Goal: Task Accomplishment & Management: Use online tool/utility

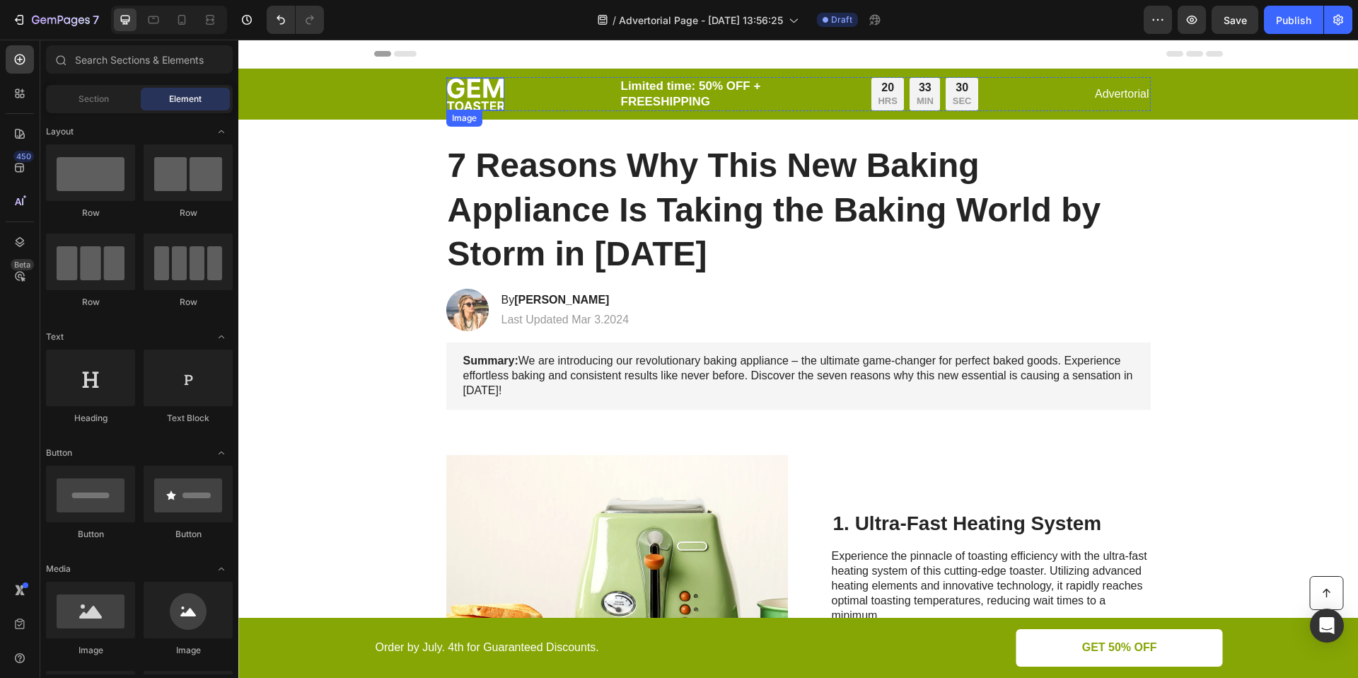
click at [456, 95] on img at bounding box center [475, 94] width 58 height 33
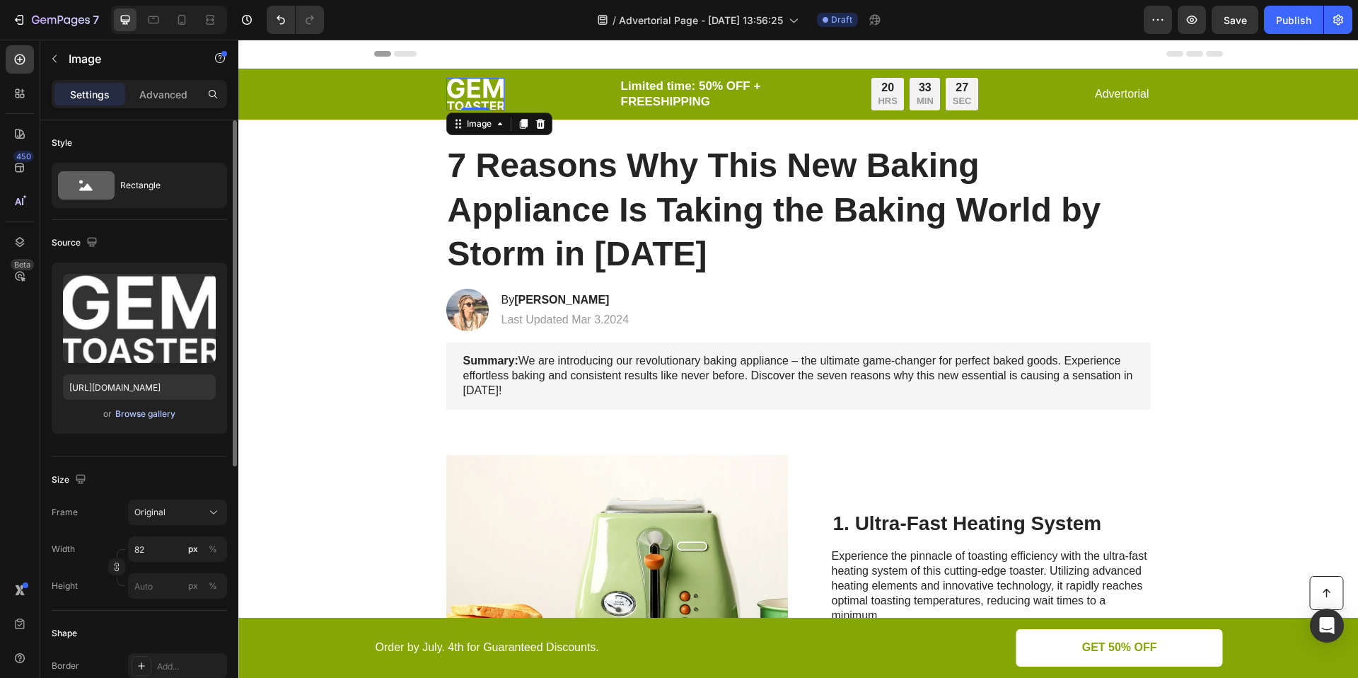
click at [145, 414] on div "Browse gallery" at bounding box center [145, 413] width 60 height 13
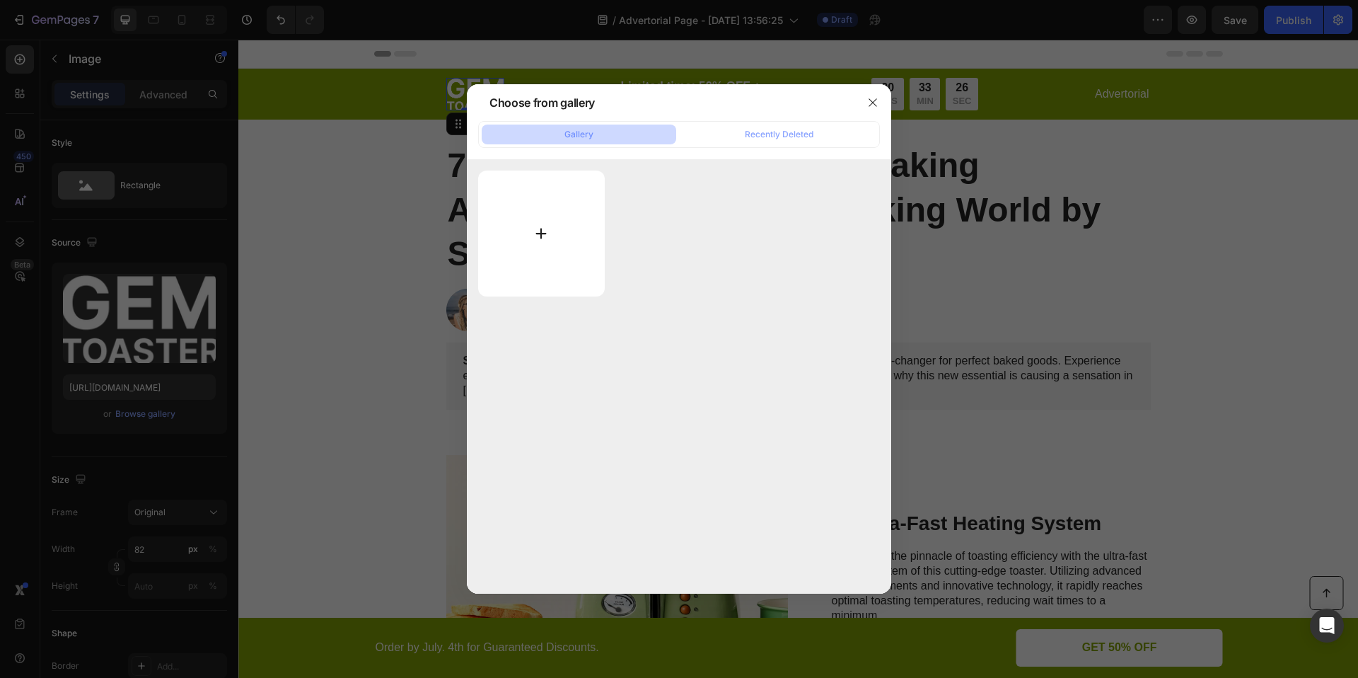
click at [530, 233] on input "file" at bounding box center [541, 233] width 127 height 126
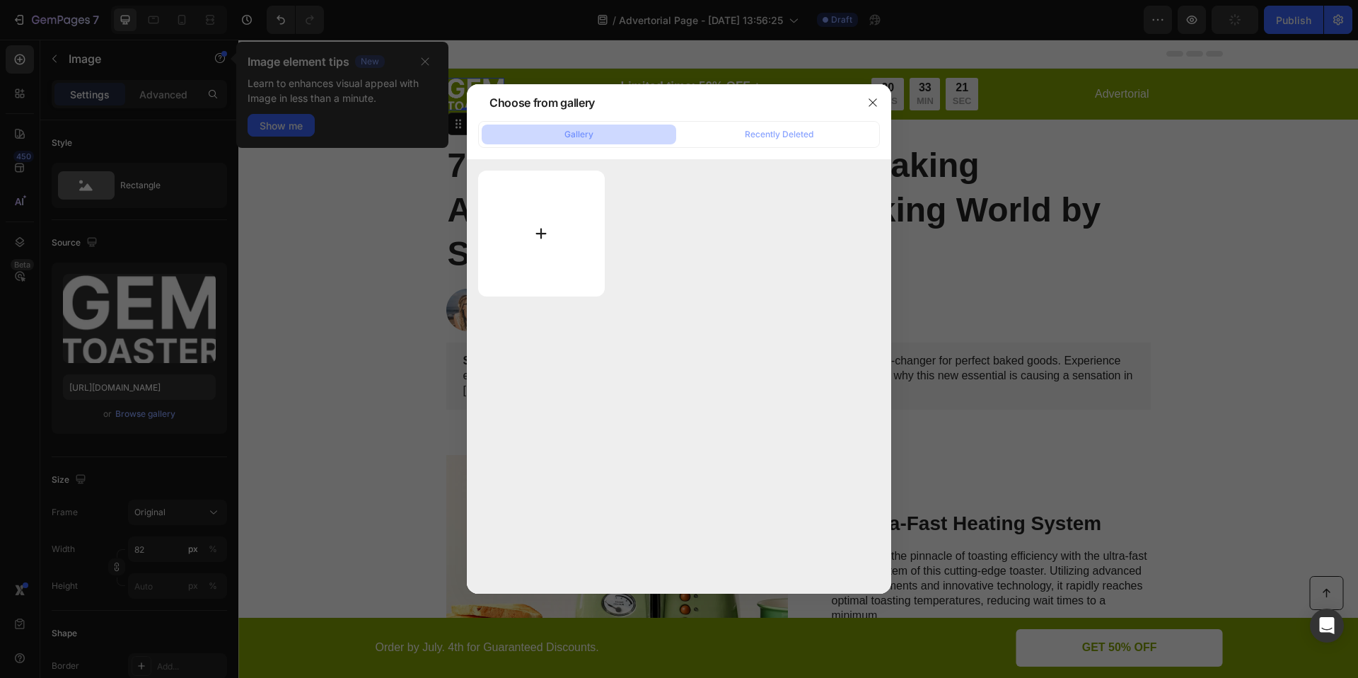
type input "[URL][DOMAIN_NAME]"
type input "C:\fakepath\SEEN LOGO [PERSON_NAME] ACHTERGROND (1).png"
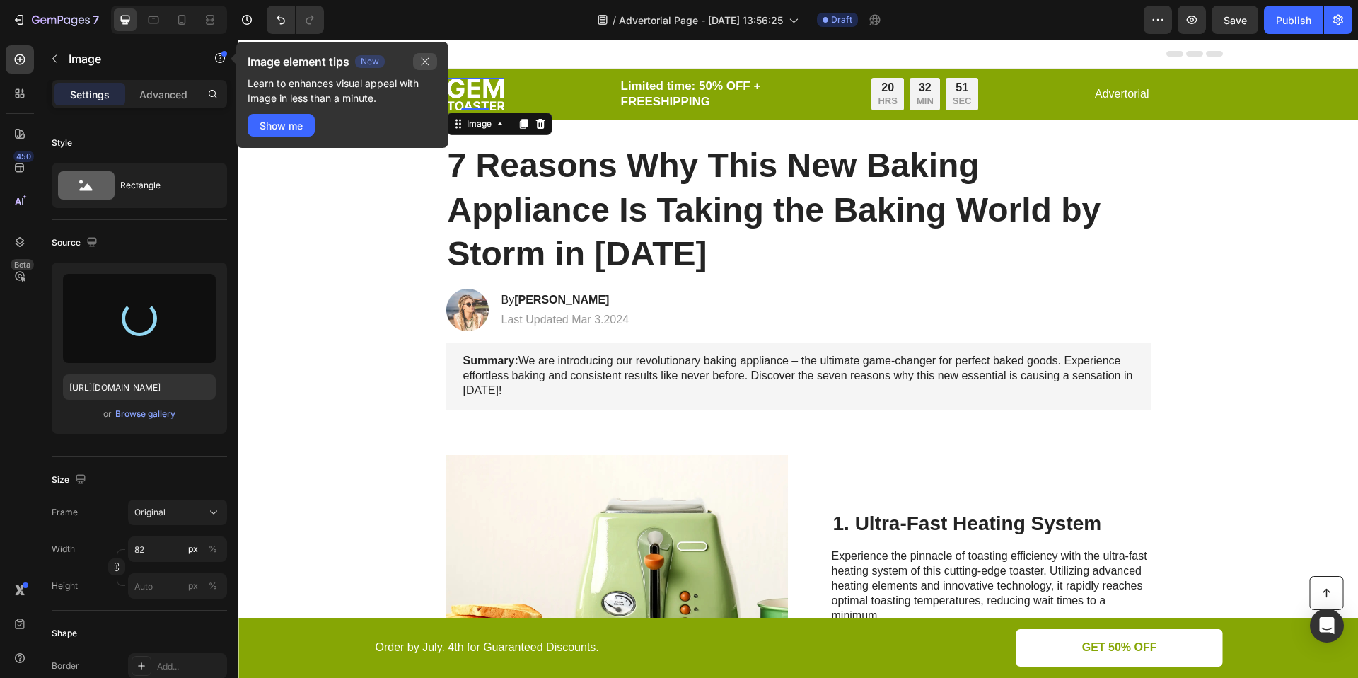
click at [422, 62] on icon "button" at bounding box center [424, 61] width 11 height 11
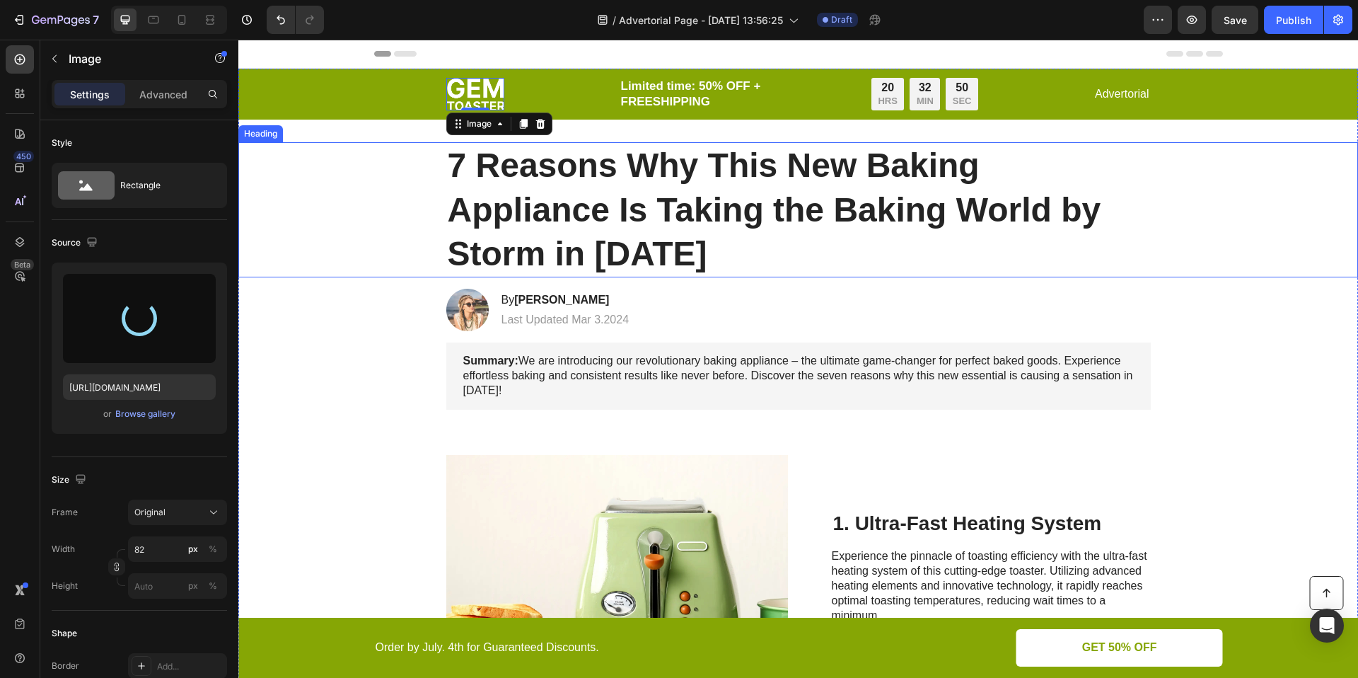
type input "[URL][DOMAIN_NAME]"
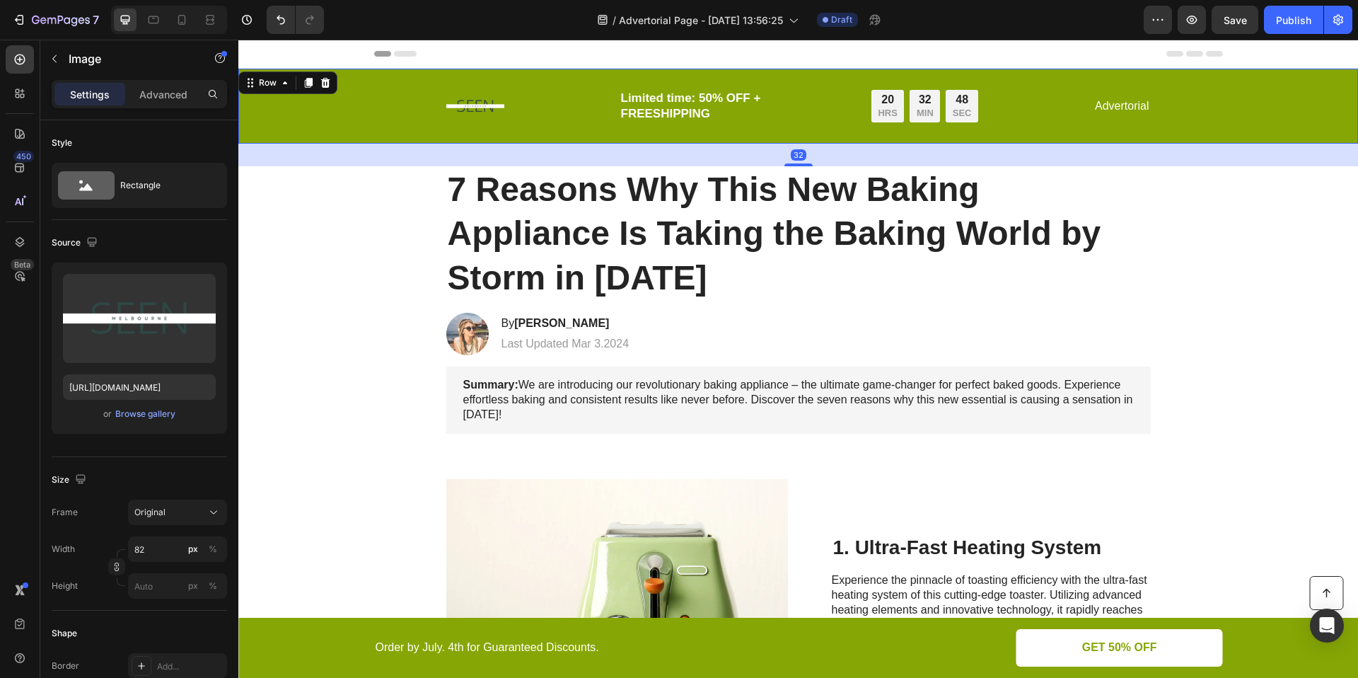
click at [342, 106] on div "Image Limited time: 50% OFF + FREESHIPPING Text Block 20 HRS 32 MIN 48 SEC Coun…" at bounding box center [799, 106] width 1092 height 58
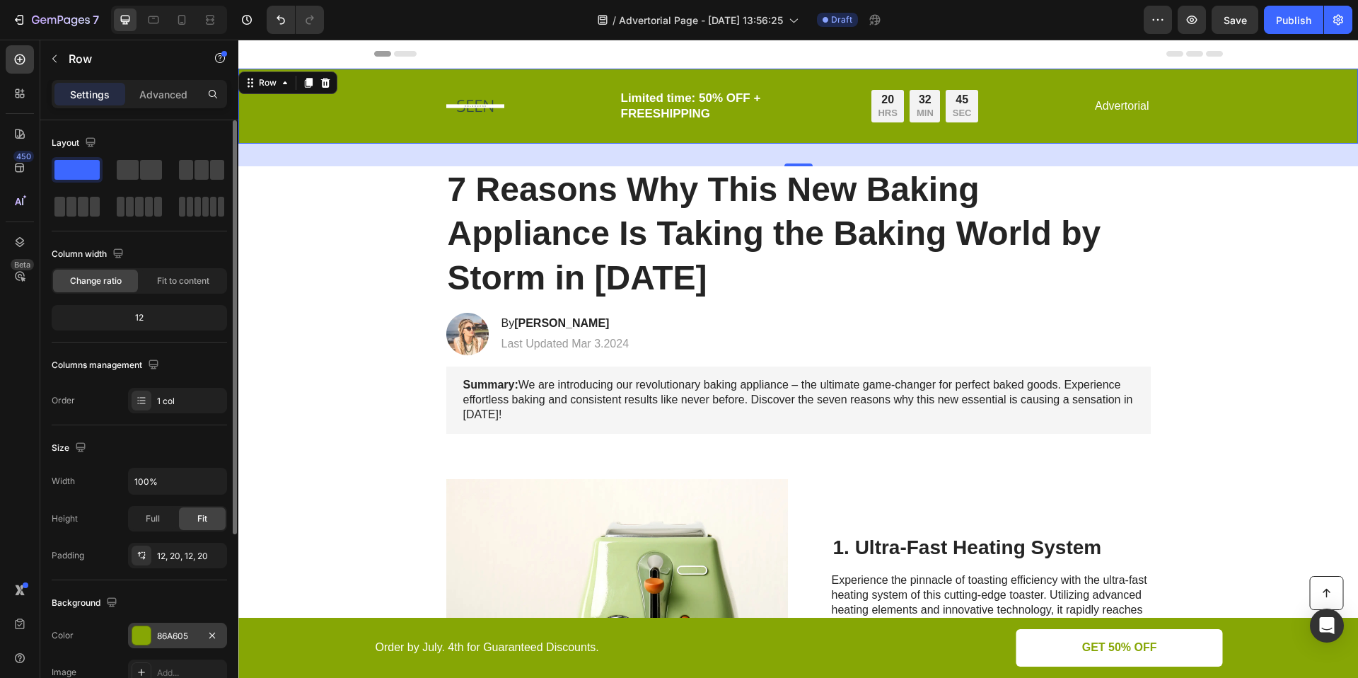
click at [158, 634] on div "86A605" at bounding box center [177, 636] width 41 height 13
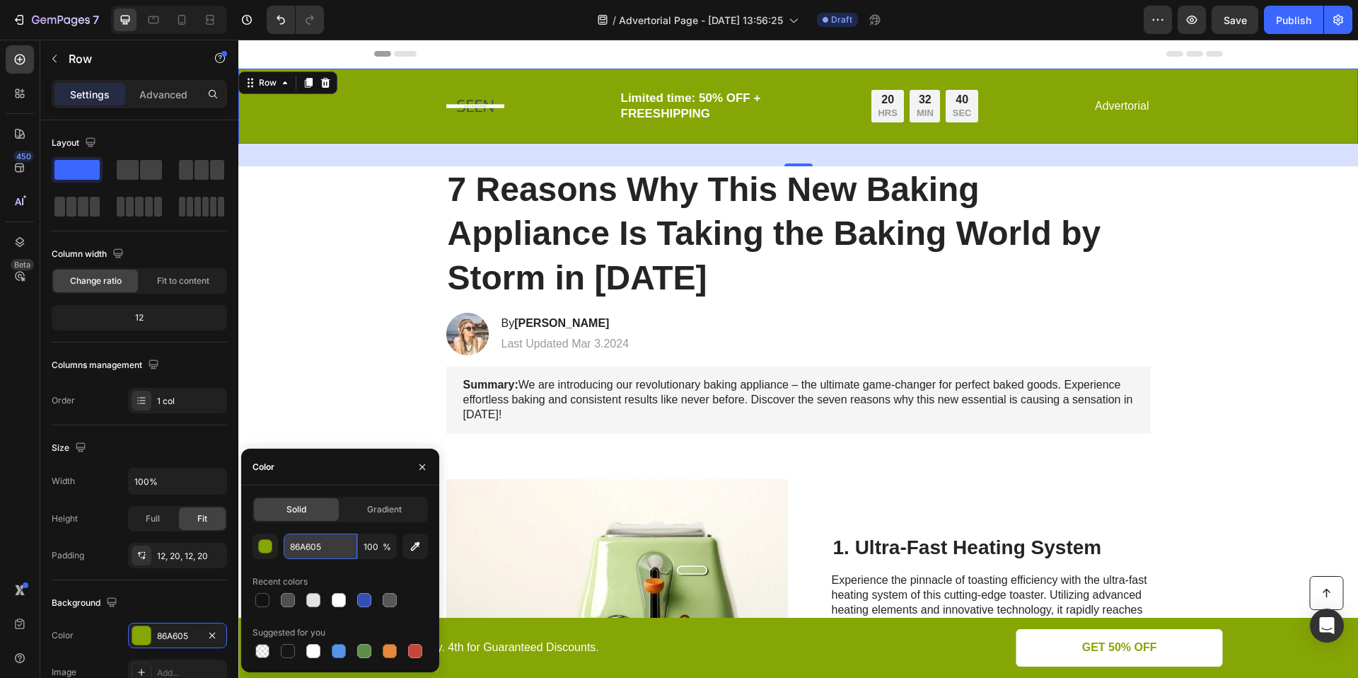
click at [310, 550] on input "86A605" at bounding box center [321, 545] width 74 height 25
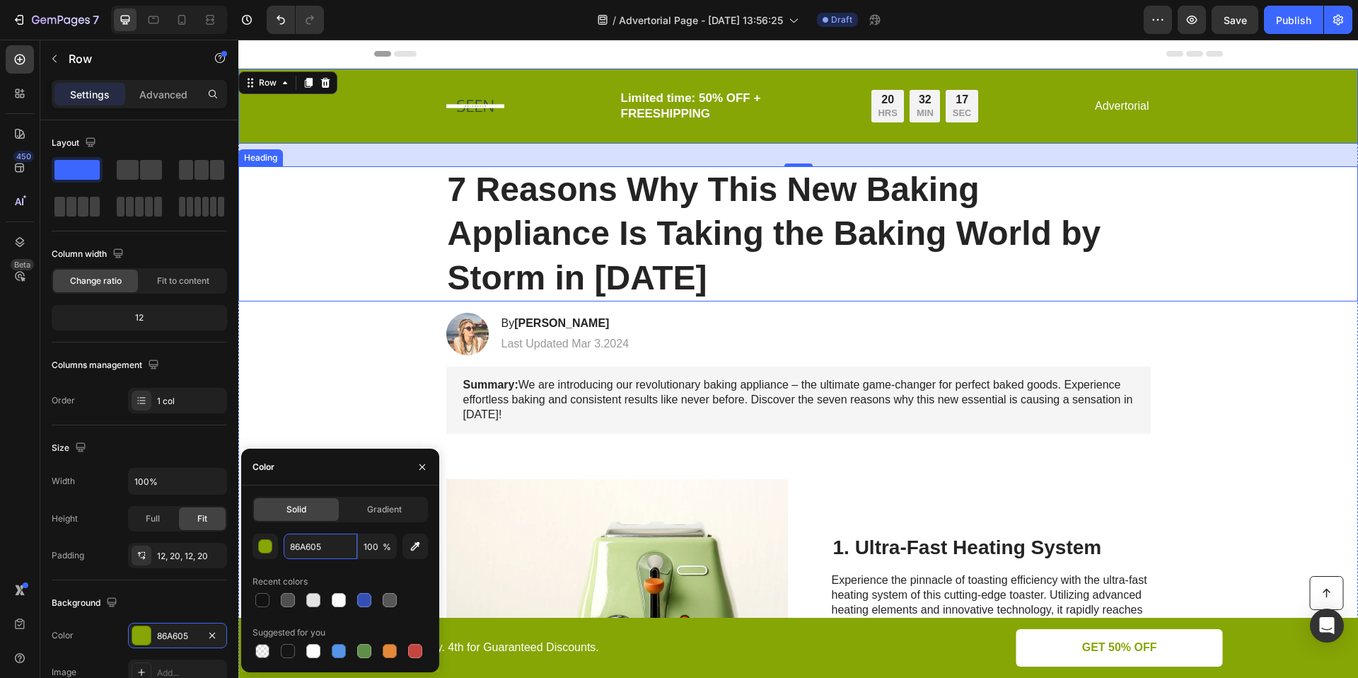
paste input "FAB9B9"
type input "FAB9B9"
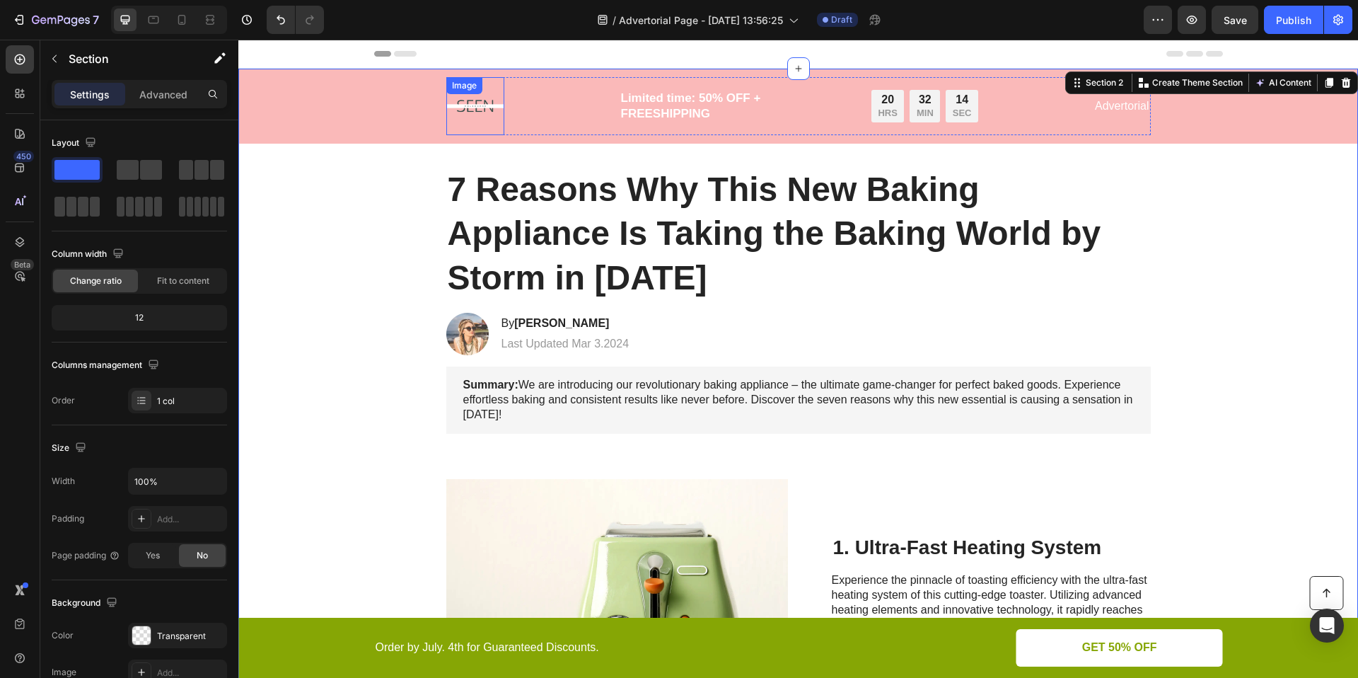
click at [462, 102] on div "Image" at bounding box center [475, 106] width 58 height 58
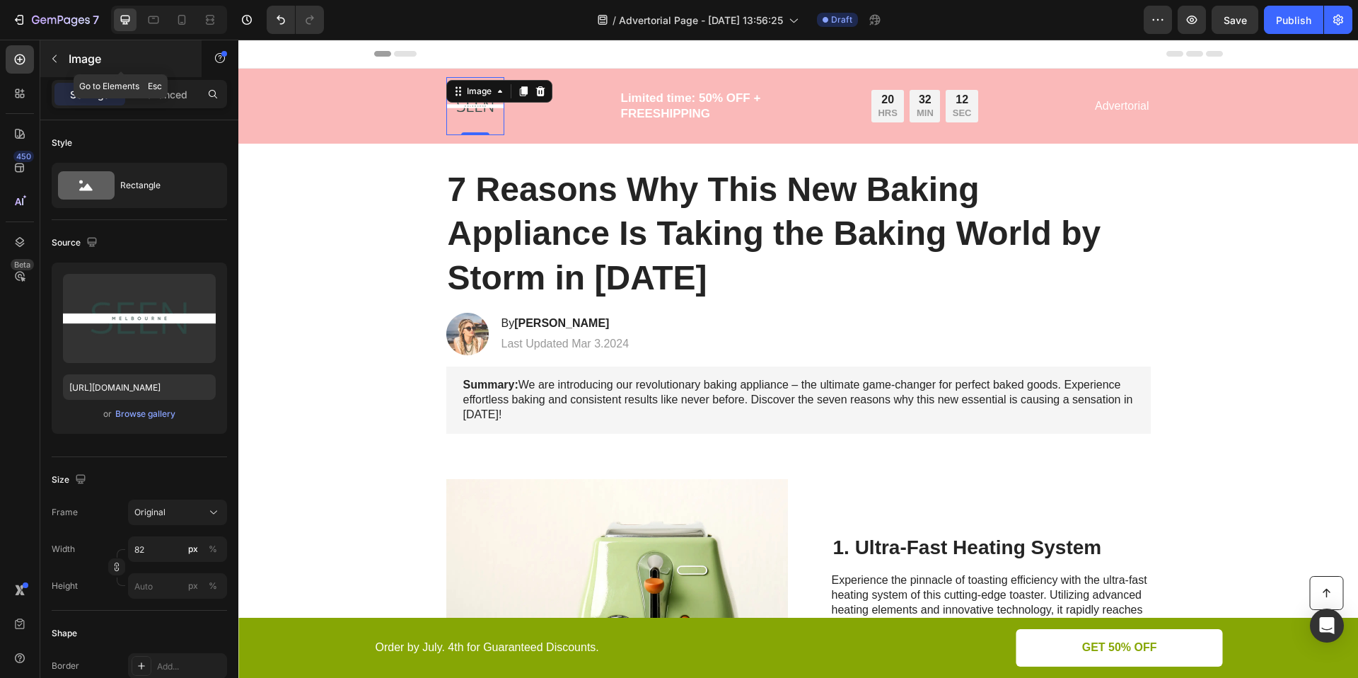
click at [52, 53] on icon "button" at bounding box center [54, 58] width 11 height 11
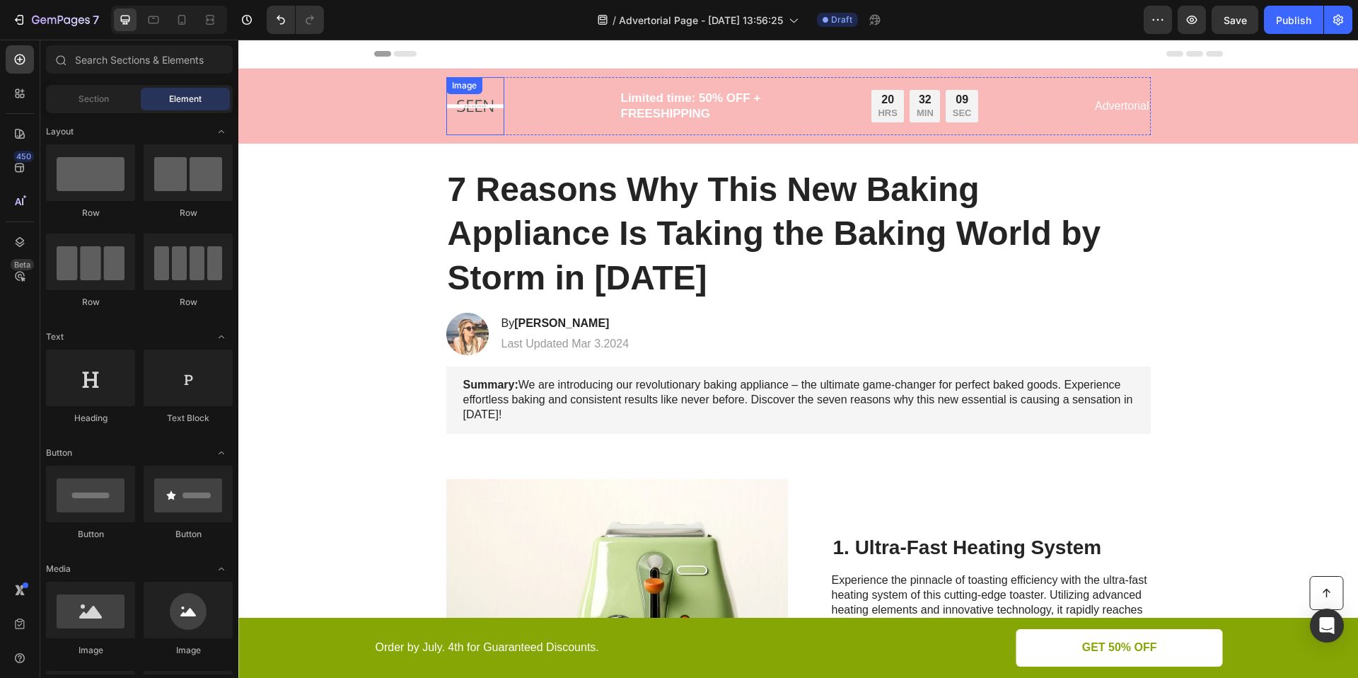
click at [470, 116] on img at bounding box center [475, 106] width 58 height 58
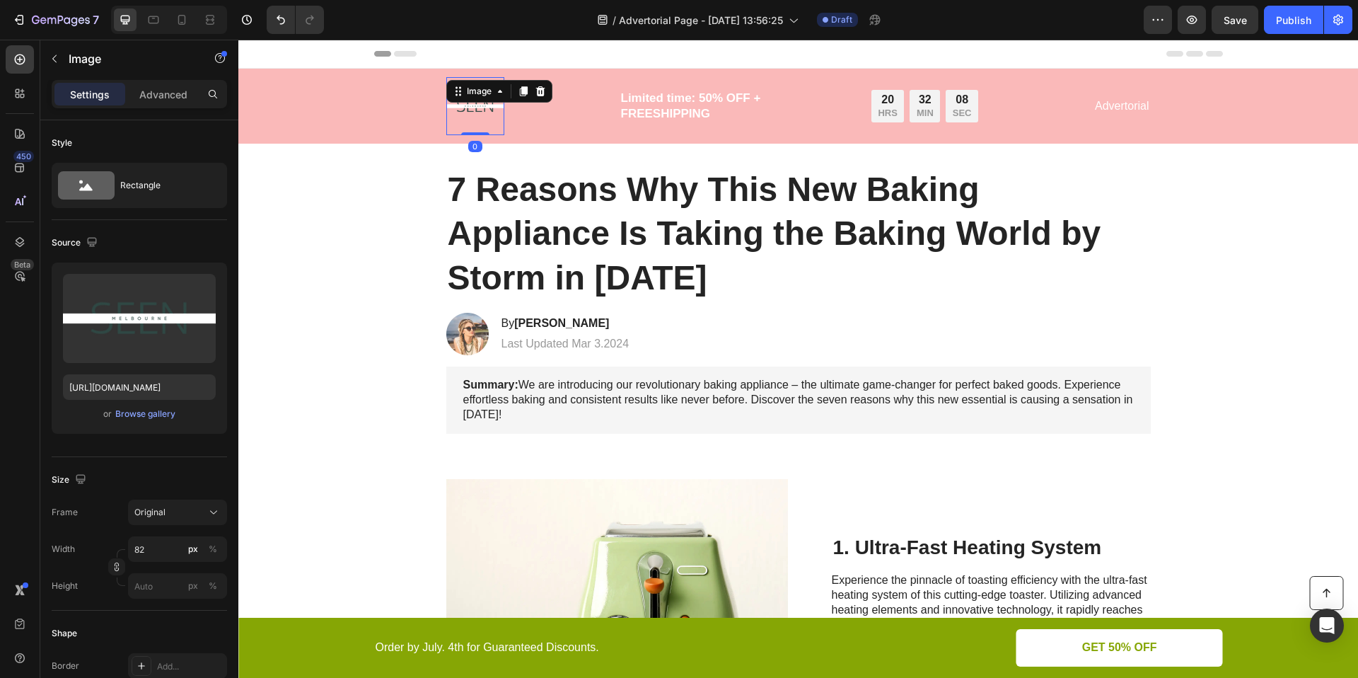
click at [487, 116] on img at bounding box center [475, 106] width 58 height 58
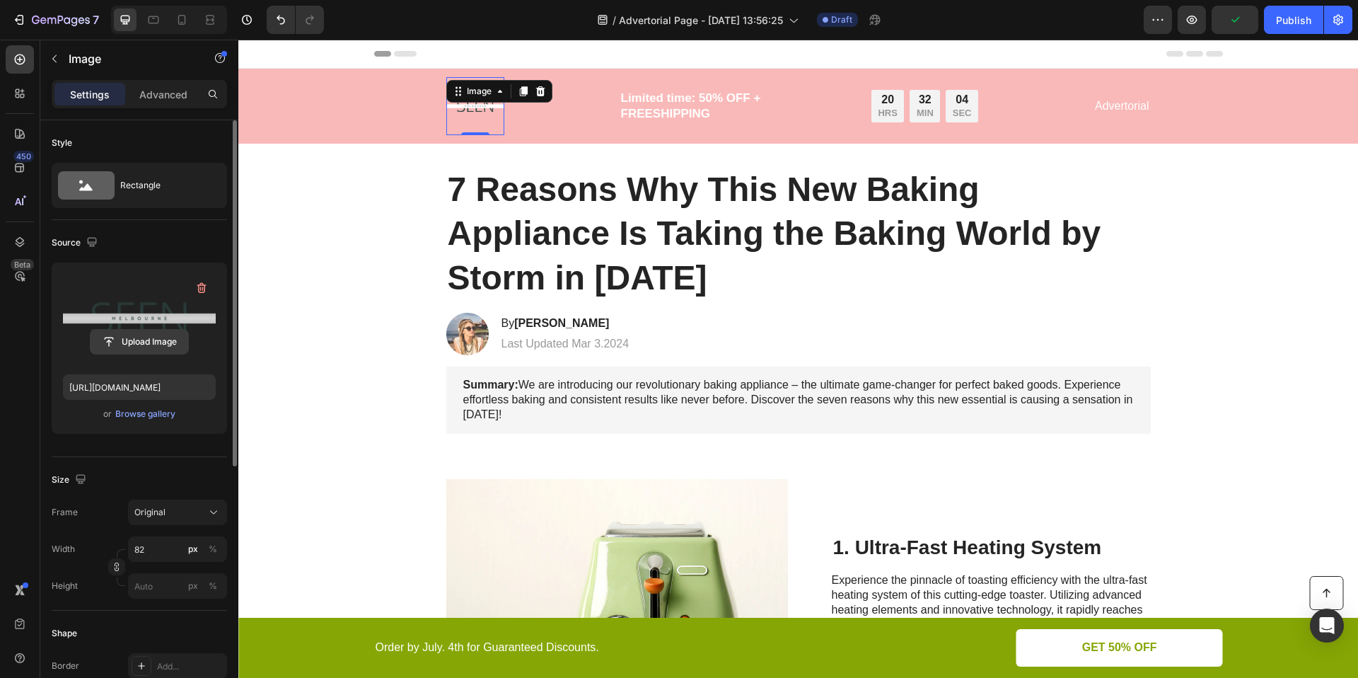
click at [144, 339] on input "file" at bounding box center [140, 342] width 98 height 24
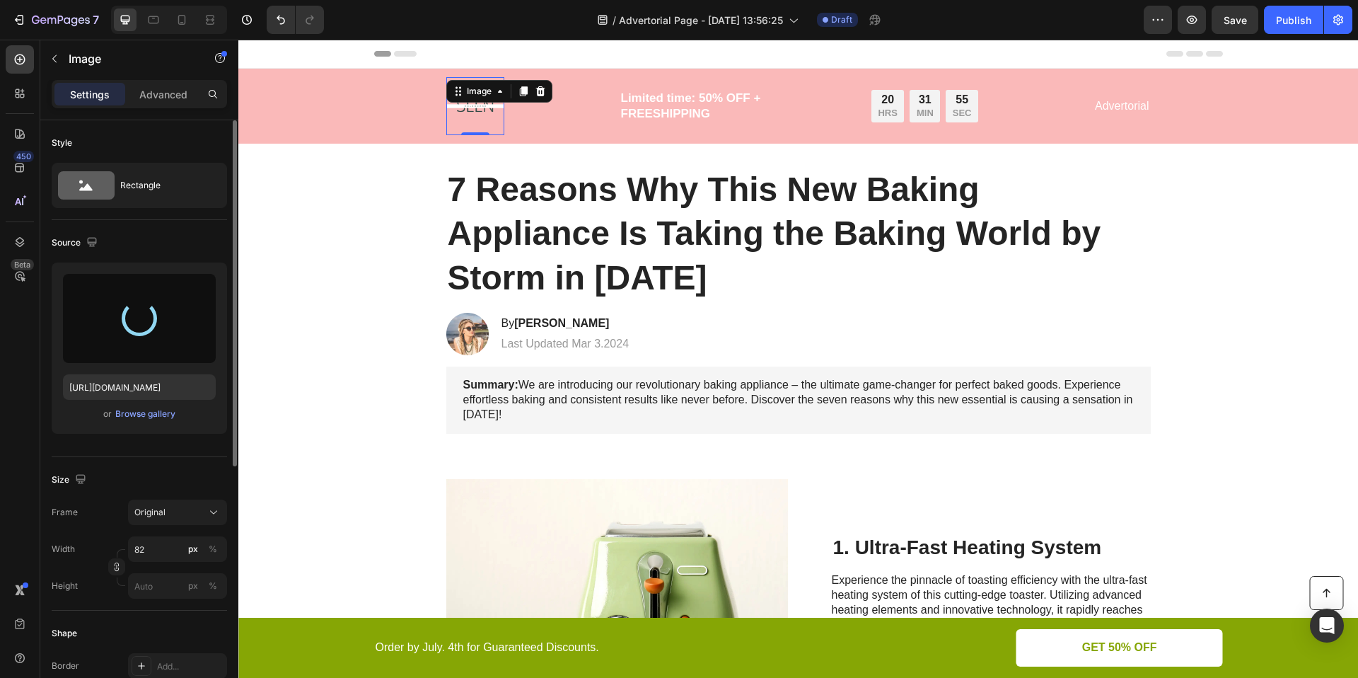
type input "[URL][DOMAIN_NAME]"
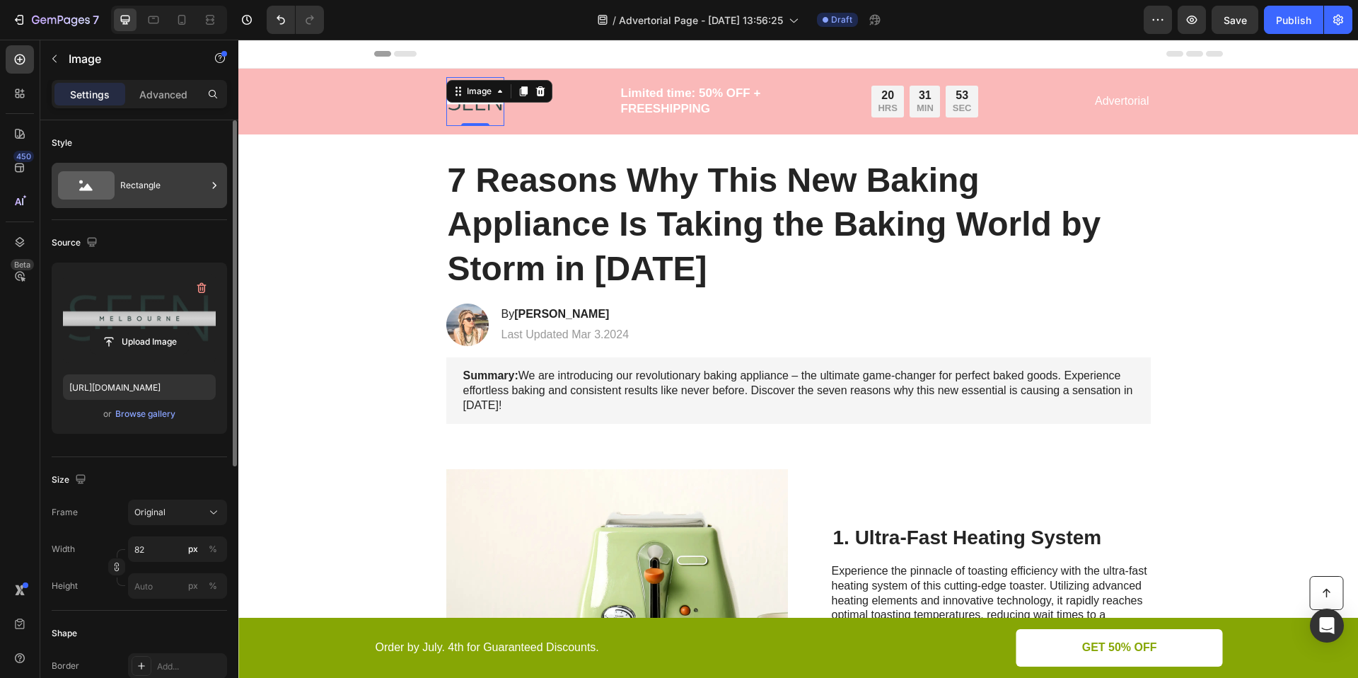
click at [154, 178] on div "Rectangle" at bounding box center [163, 185] width 86 height 33
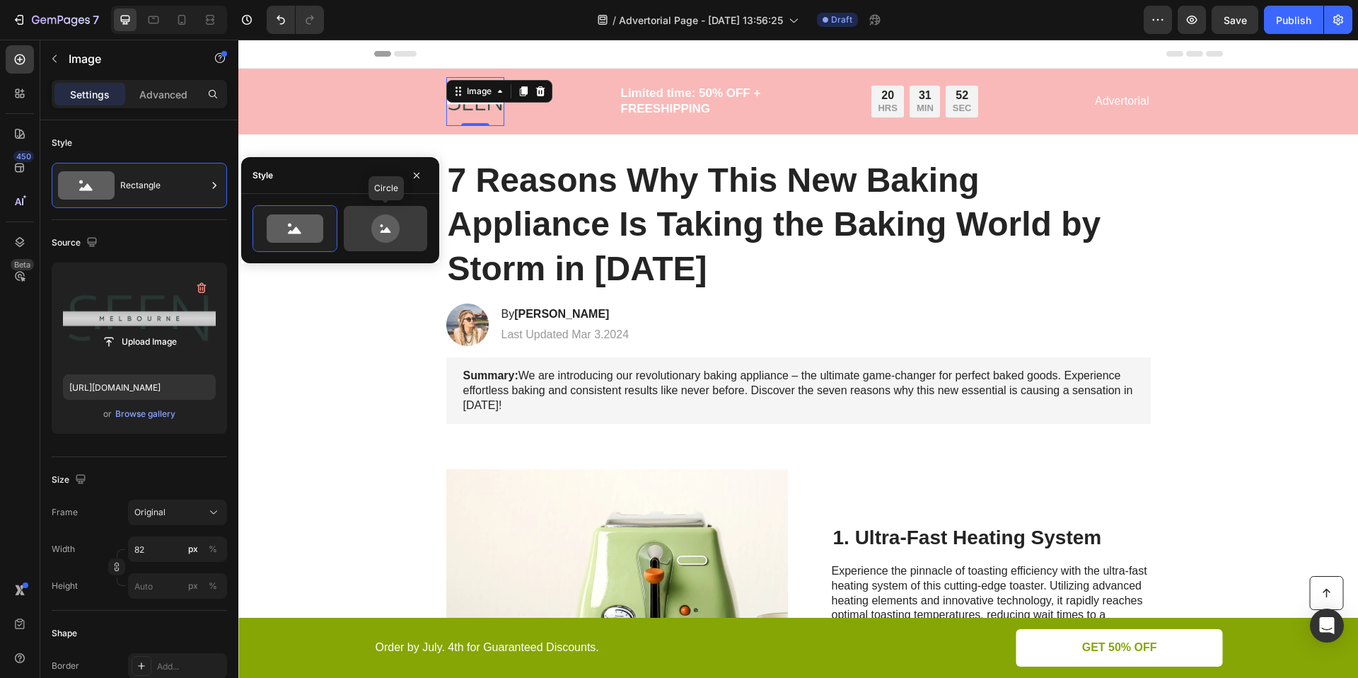
click at [372, 224] on icon at bounding box center [385, 228] width 28 height 28
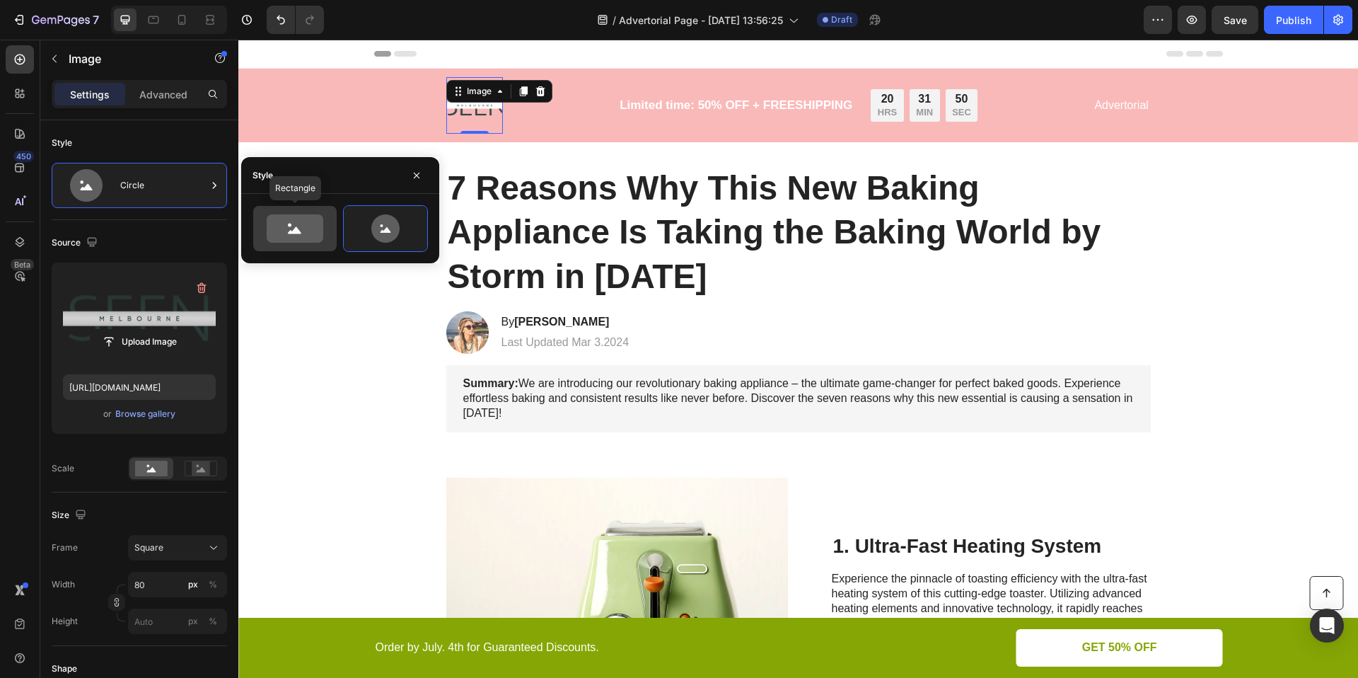
click at [295, 214] on icon at bounding box center [295, 228] width 66 height 28
type input "100"
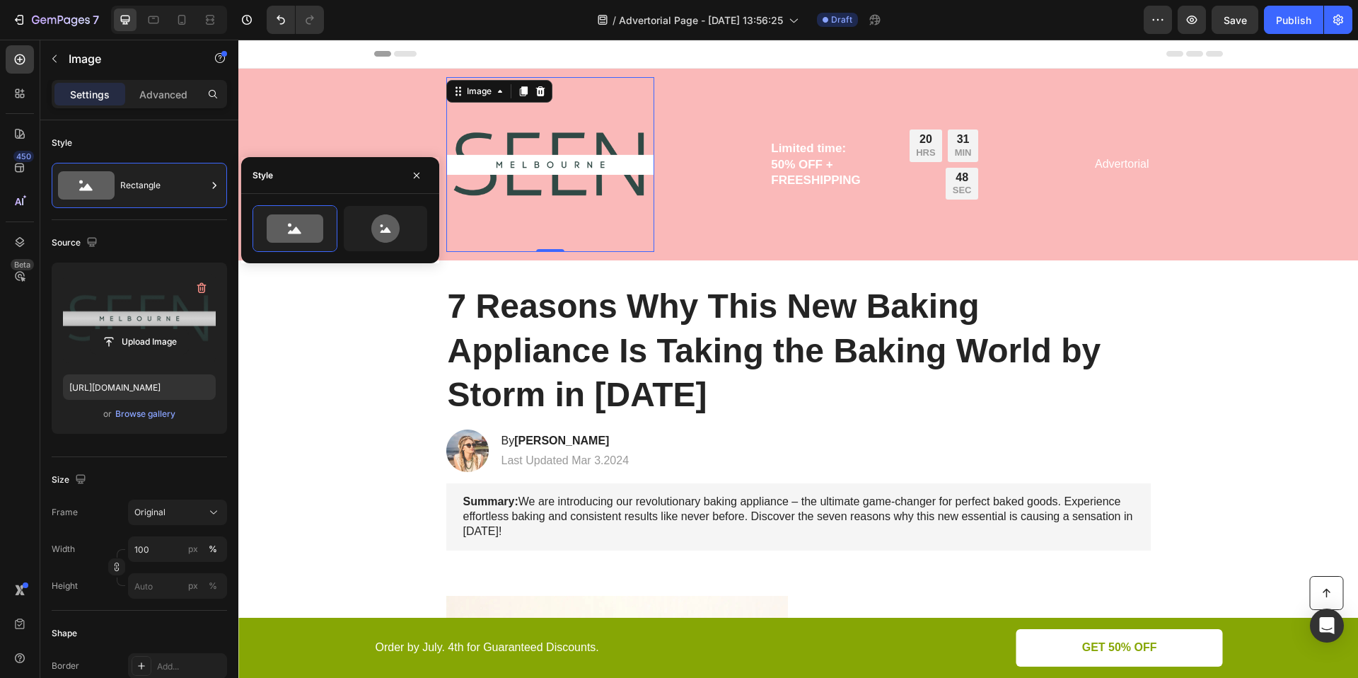
click at [637, 228] on img at bounding box center [550, 164] width 209 height 175
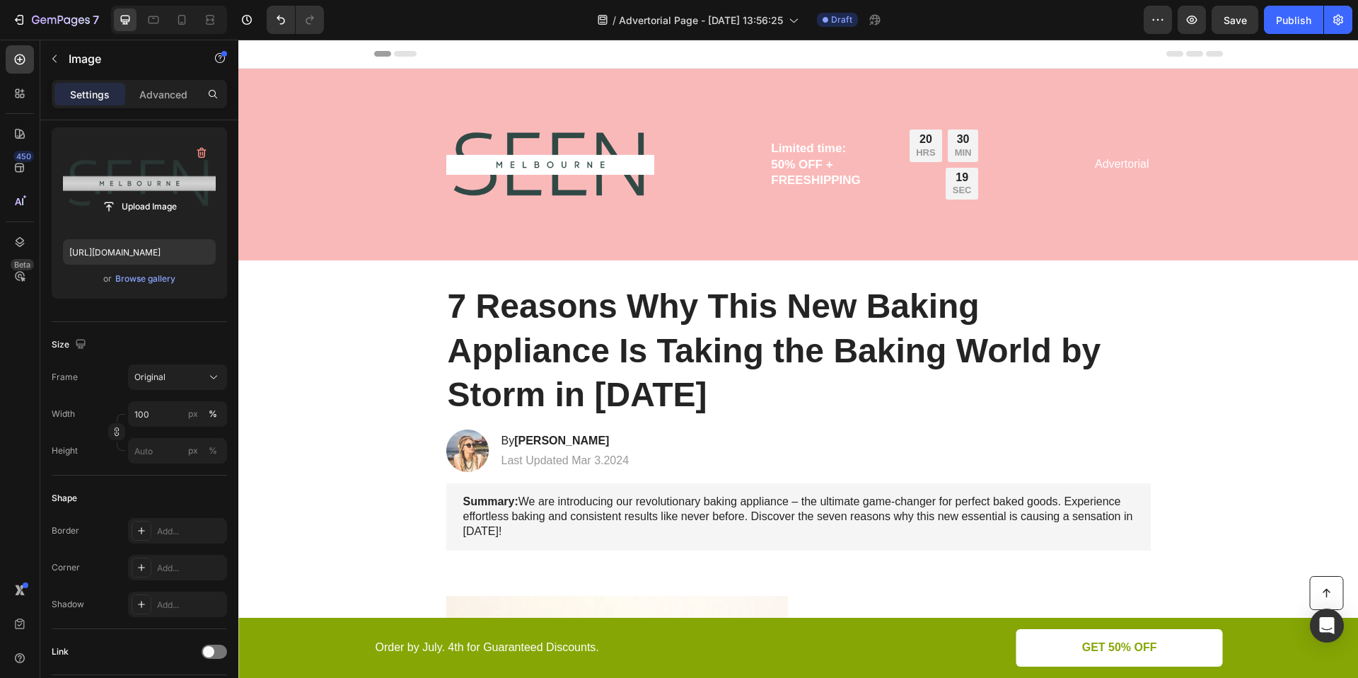
click at [497, 129] on img at bounding box center [550, 164] width 209 height 175
click at [165, 97] on p "Advanced" at bounding box center [163, 94] width 48 height 15
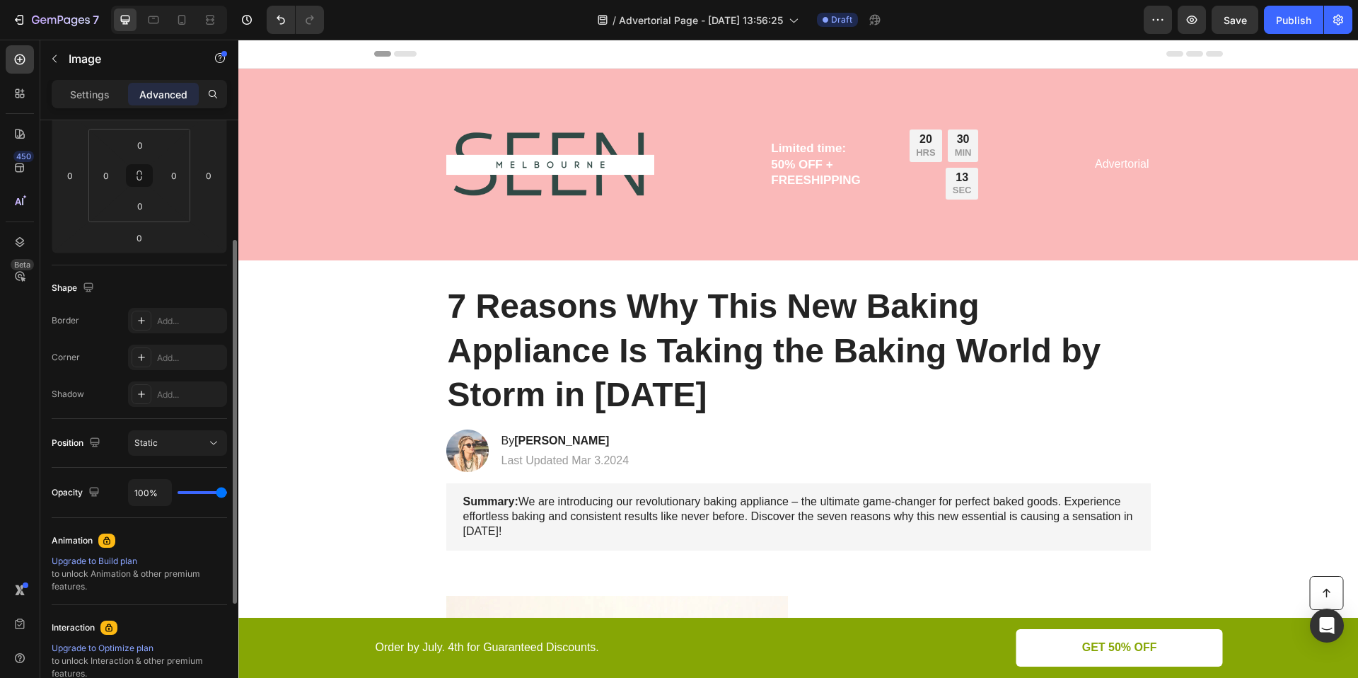
scroll to position [221, 0]
type input "92%"
type input "92"
type input "90%"
type input "90"
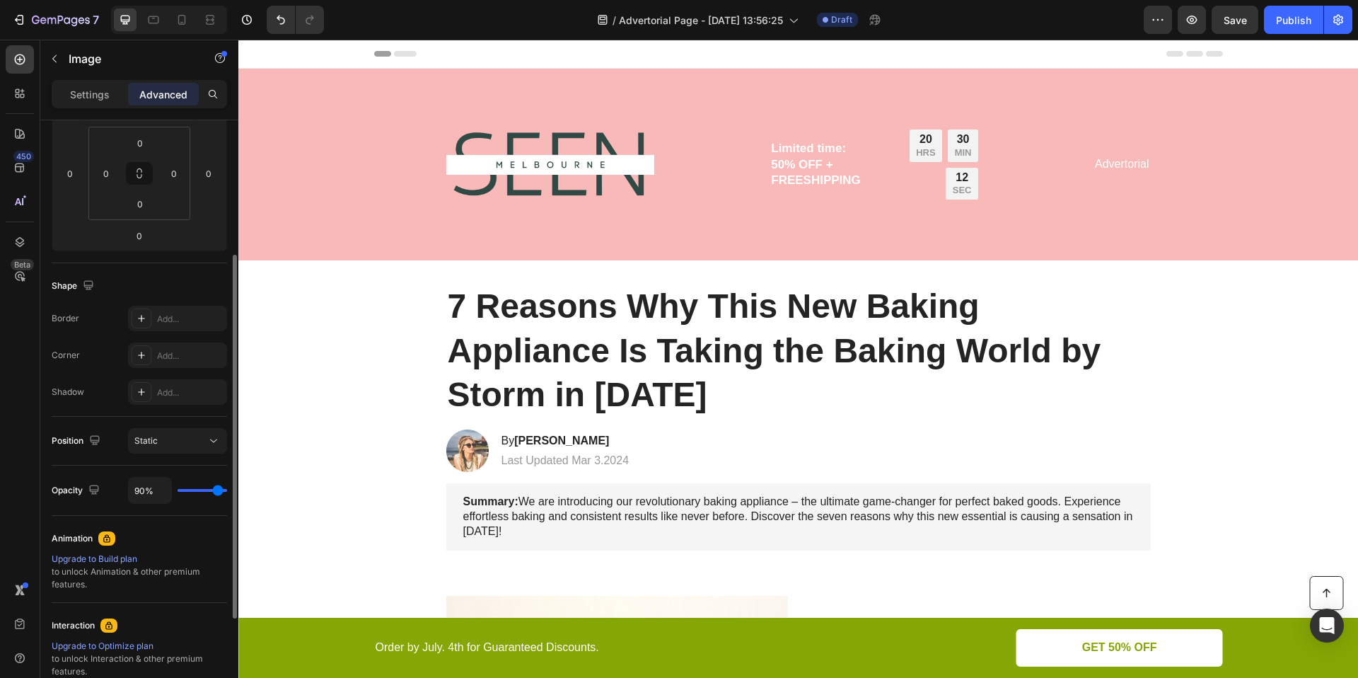
type input "86%"
type input "86"
type input "82%"
type input "82"
type input "77%"
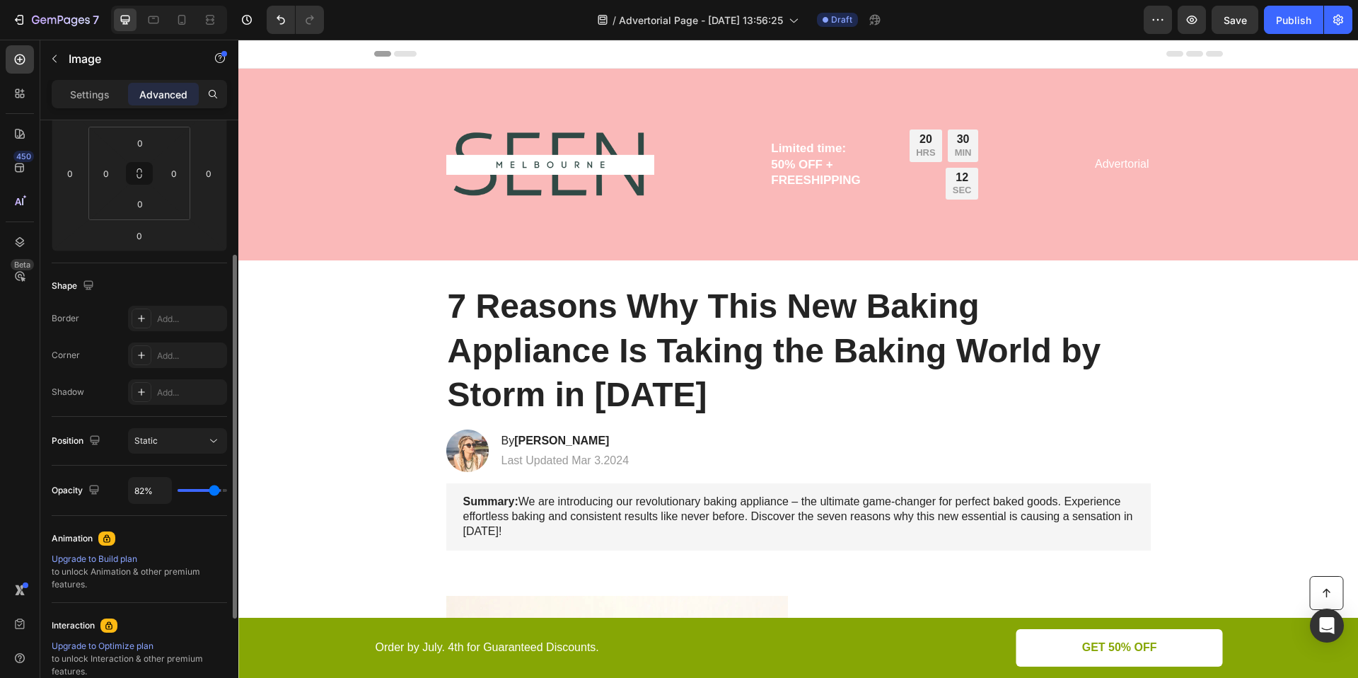
type input "77"
type input "74%"
type input "74"
type input "73%"
type input "73"
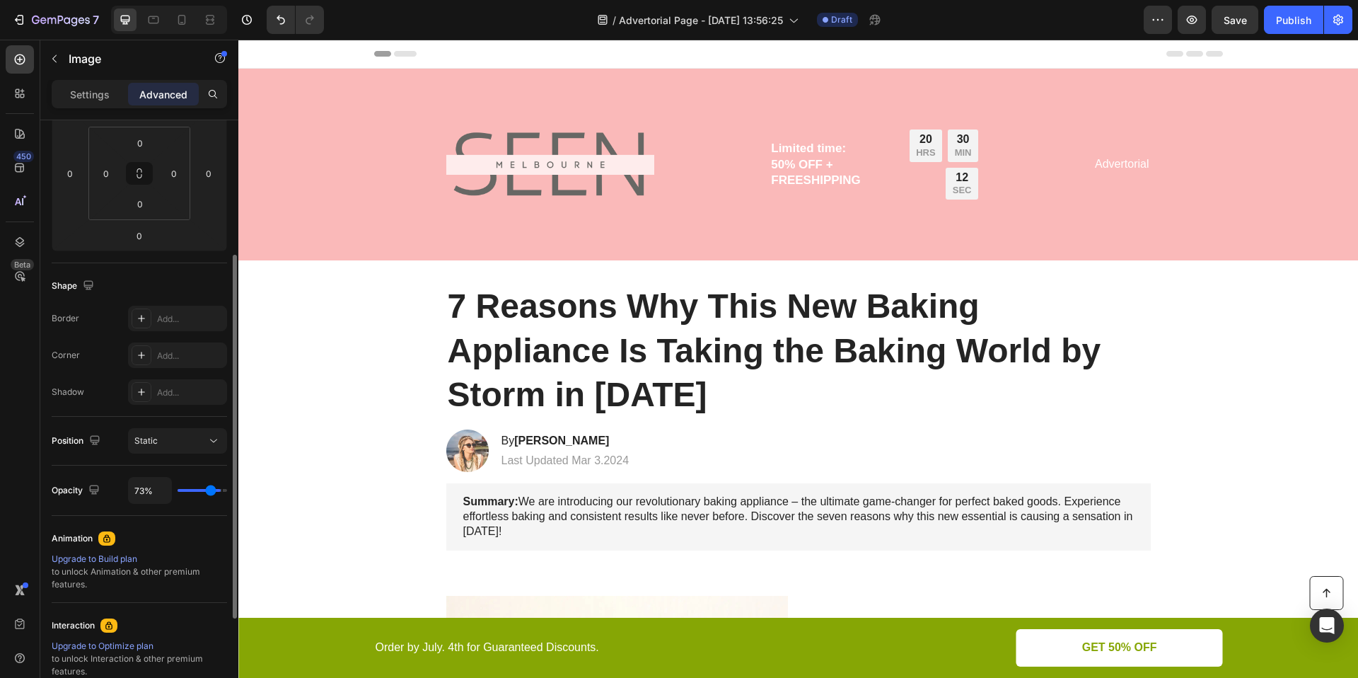
type input "72%"
type input "72"
type input "73%"
type input "73"
type input "76%"
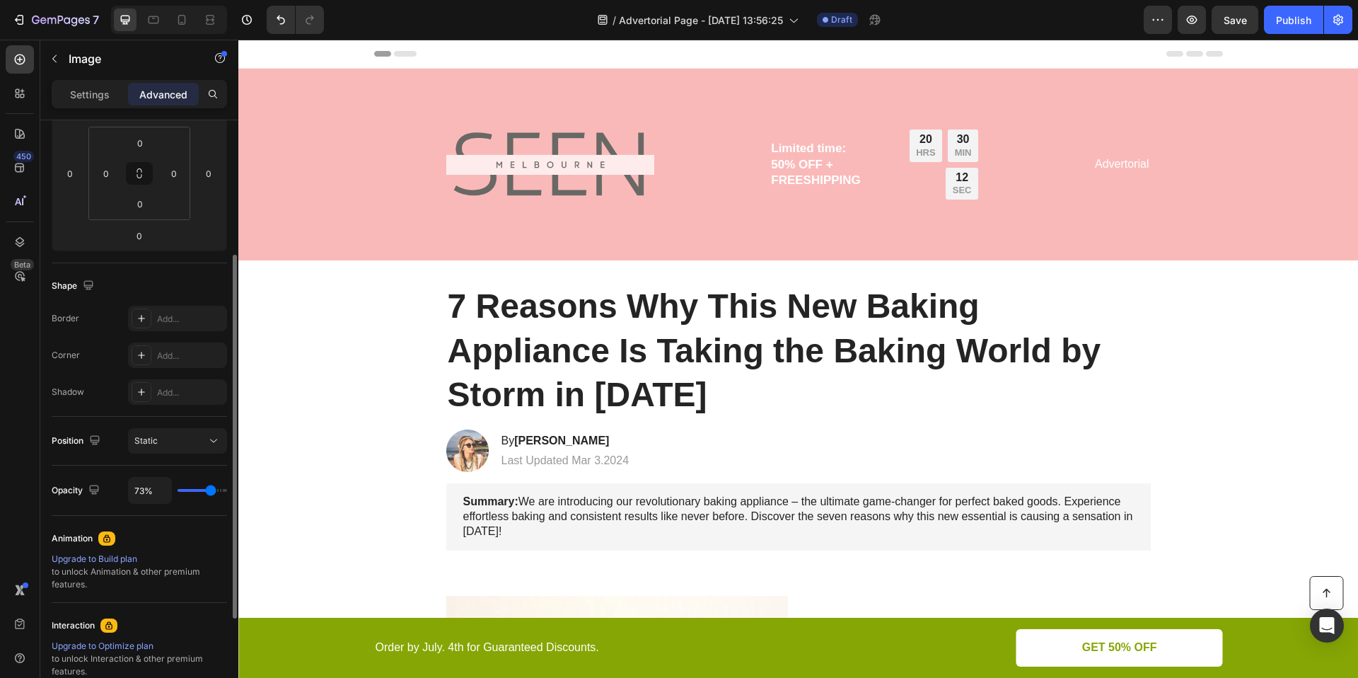
type input "76"
type input "78%"
type input "78"
type input "81%"
type input "81"
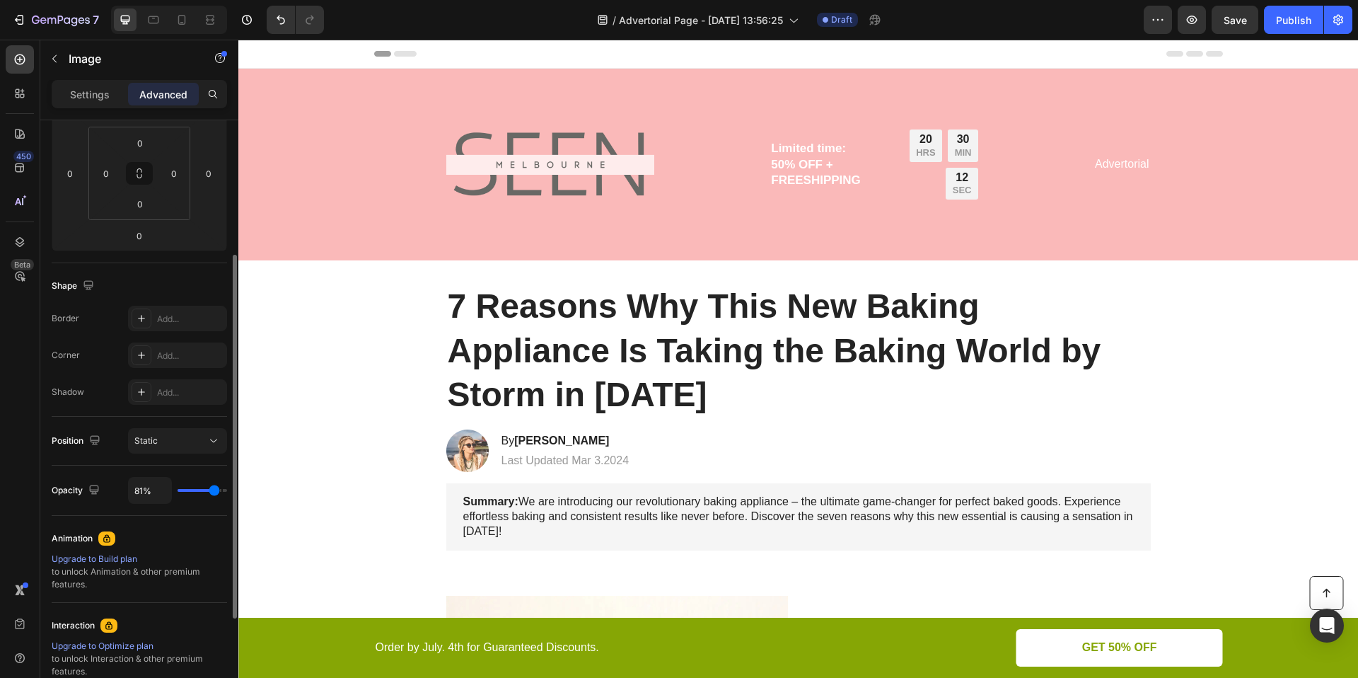
type input "84%"
type input "84"
type input "87%"
type input "87"
type input "92%"
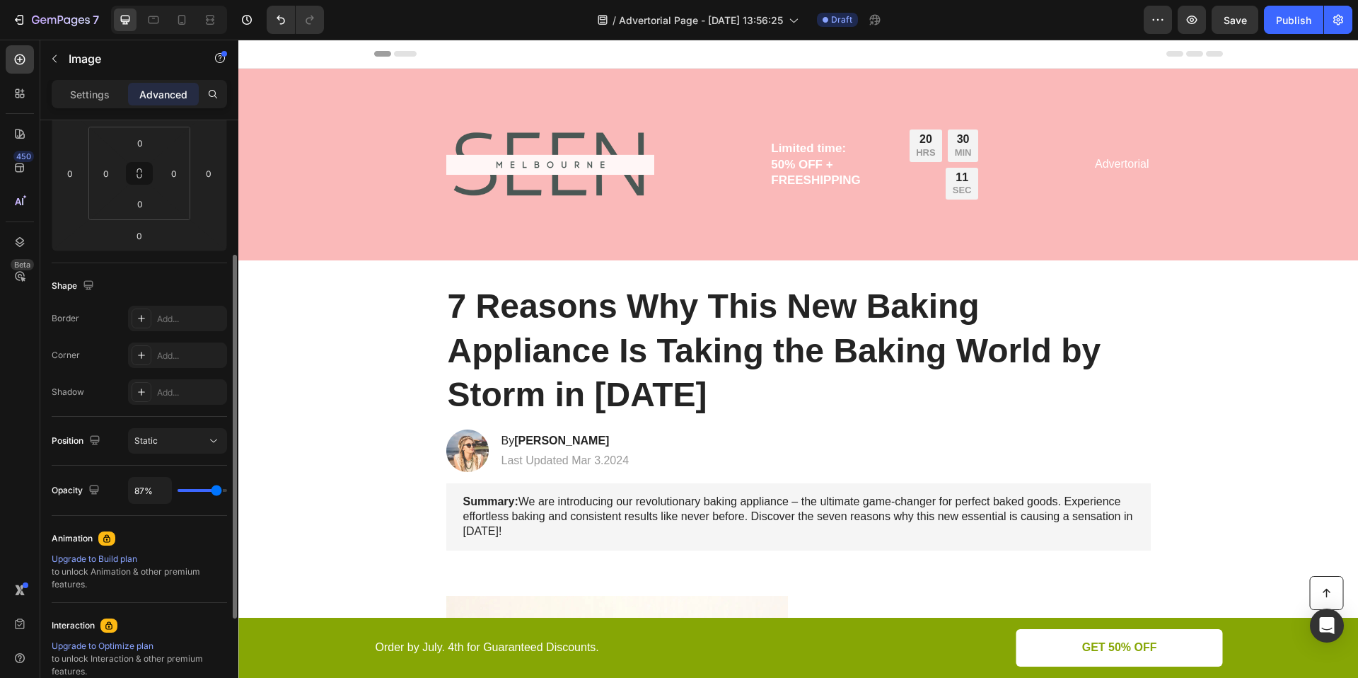
type input "92"
type input "97%"
type input "97"
type input "100%"
type input "100"
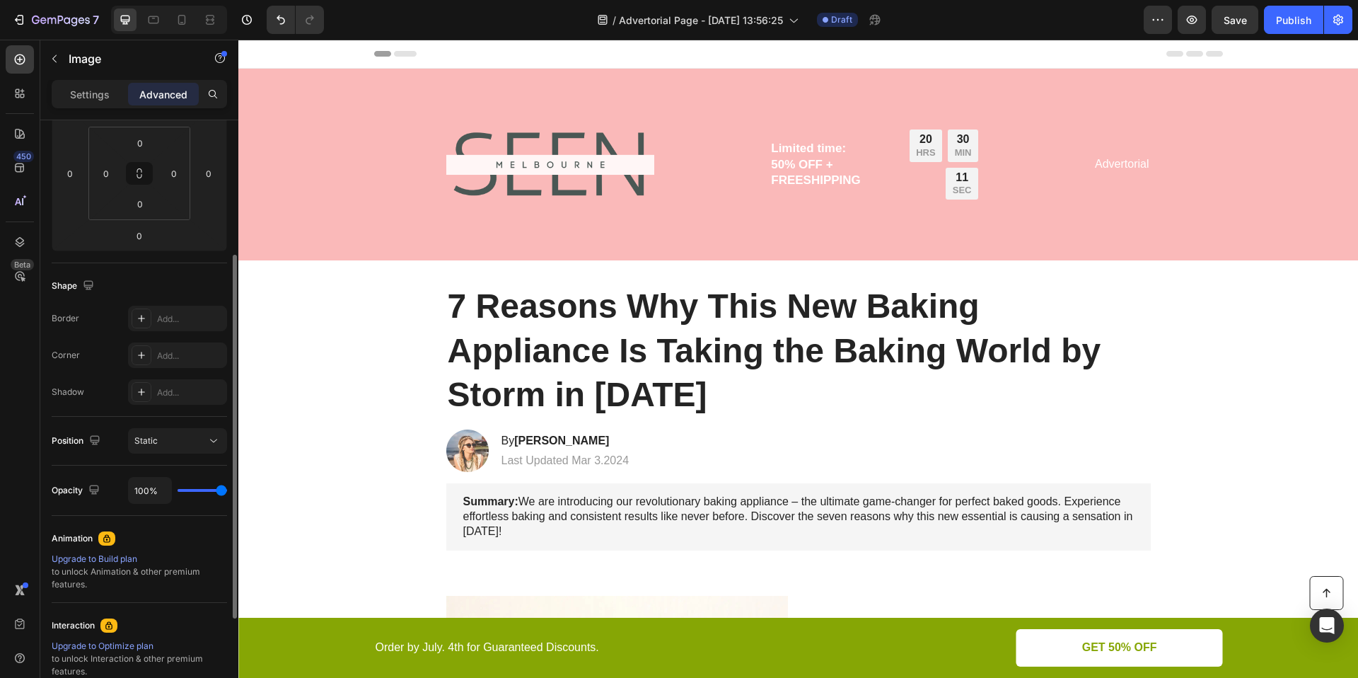
drag, startPoint x: 219, startPoint y: 490, endPoint x: 235, endPoint y: 494, distance: 16.7
click at [227, 492] on input "range" at bounding box center [203, 490] width 50 height 3
click at [87, 99] on p "Settings" at bounding box center [90, 94] width 40 height 15
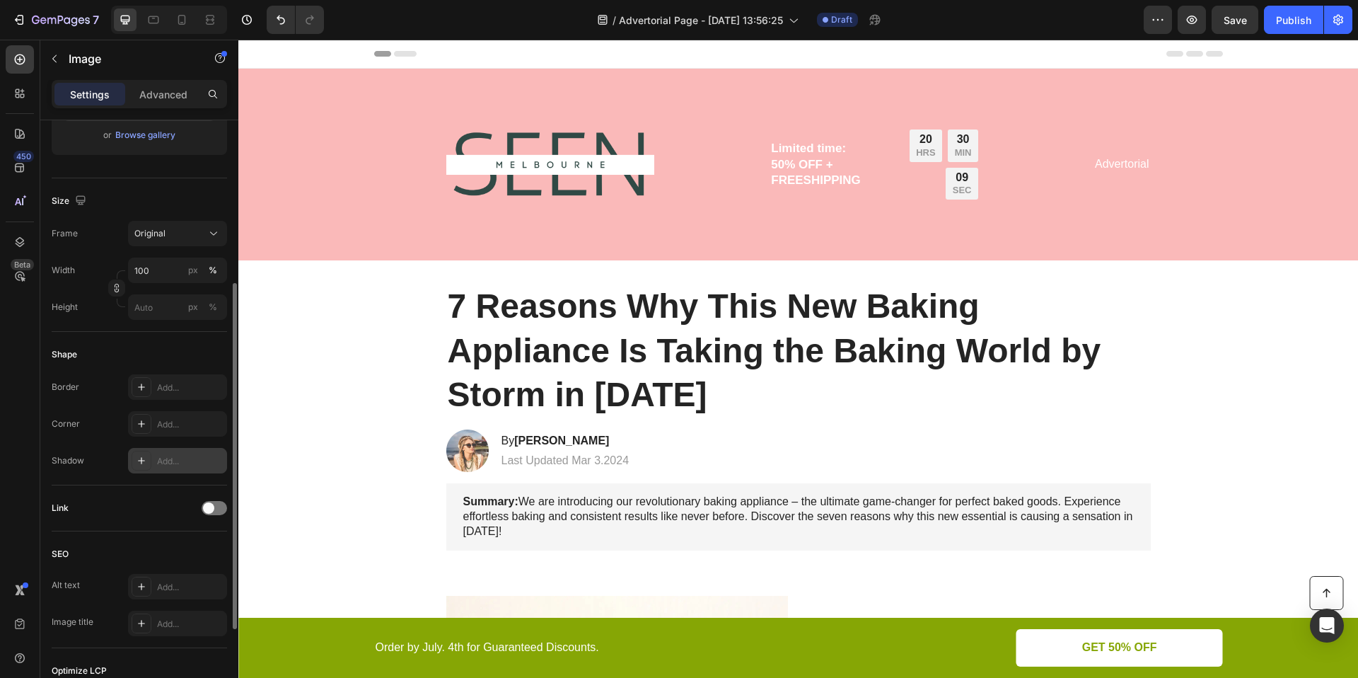
scroll to position [279, 0]
click at [146, 390] on icon at bounding box center [141, 386] width 11 height 11
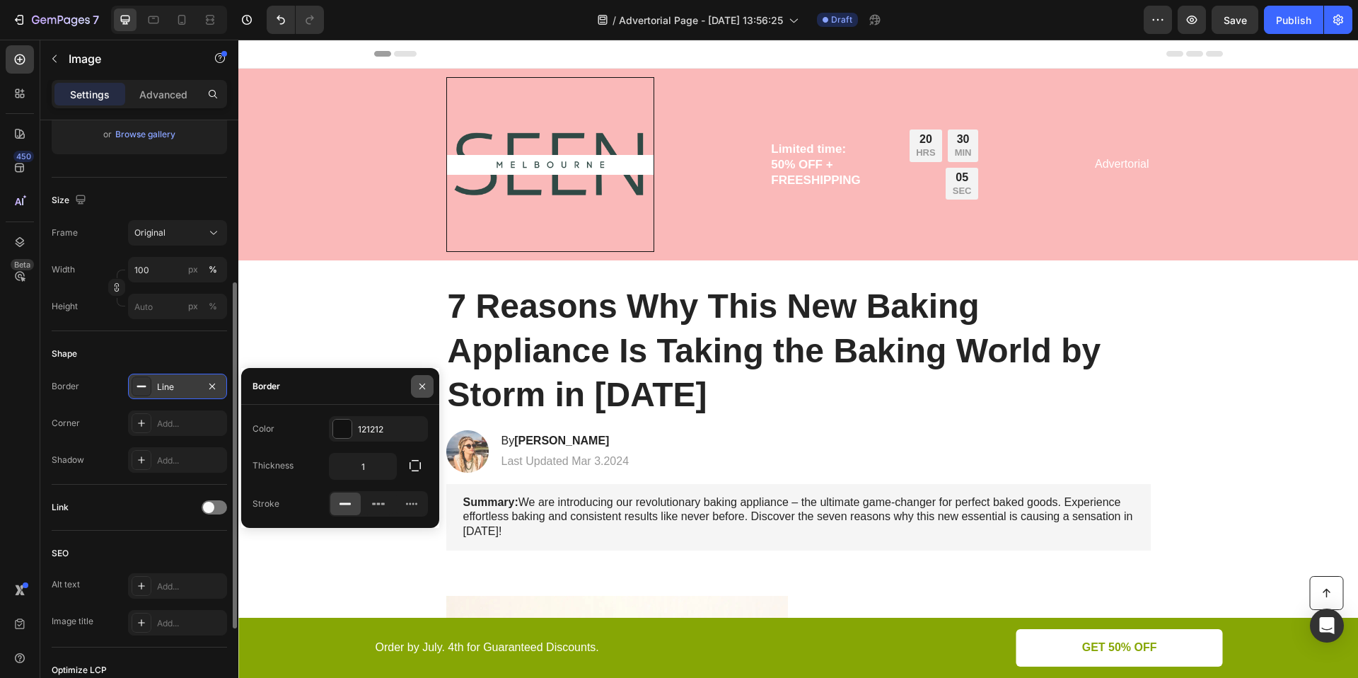
click at [415, 388] on button "button" at bounding box center [422, 386] width 23 height 23
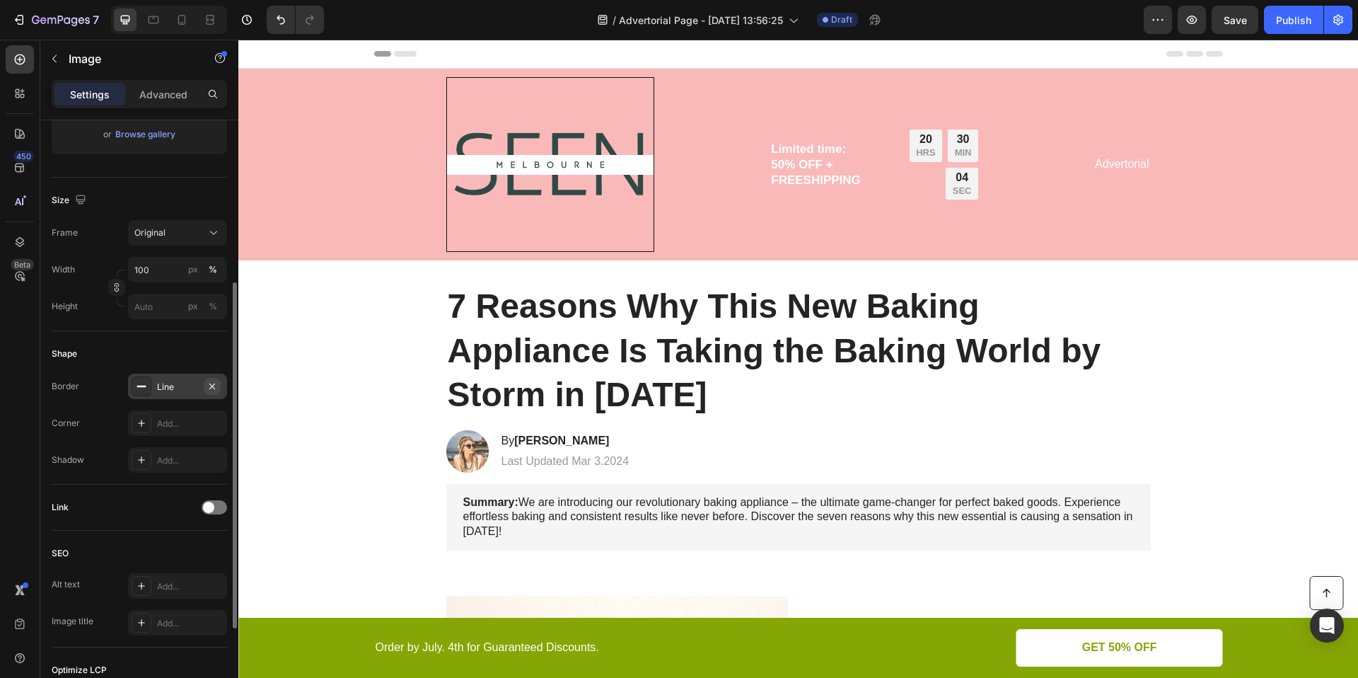
click at [211, 383] on icon "button" at bounding box center [212, 386] width 11 height 11
click at [163, 270] on input "100" at bounding box center [177, 269] width 99 height 25
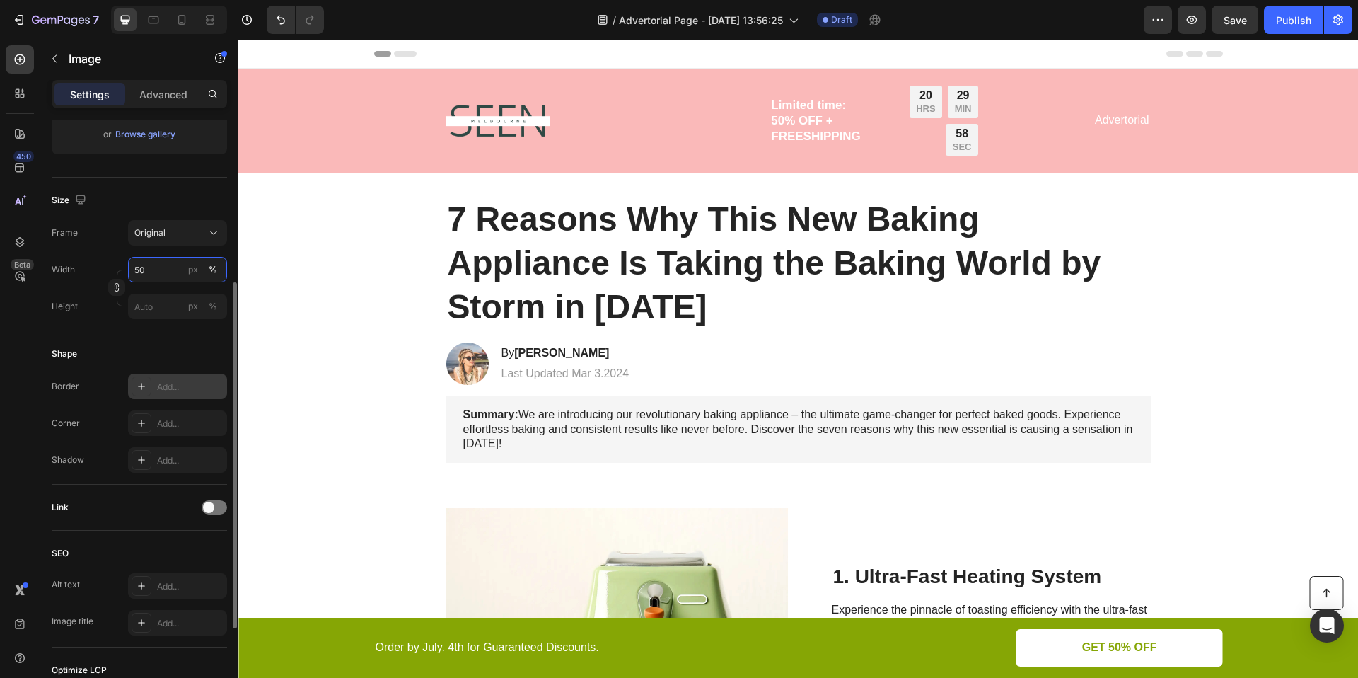
type input "5"
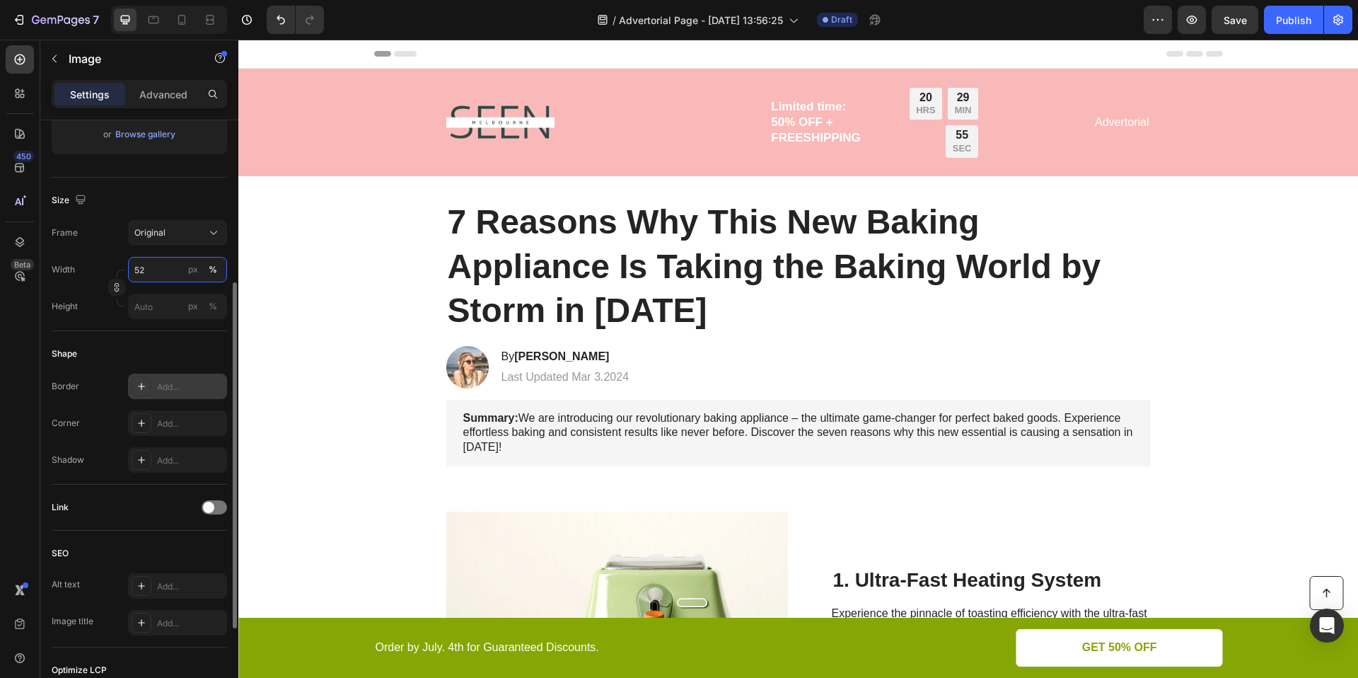
type input "5"
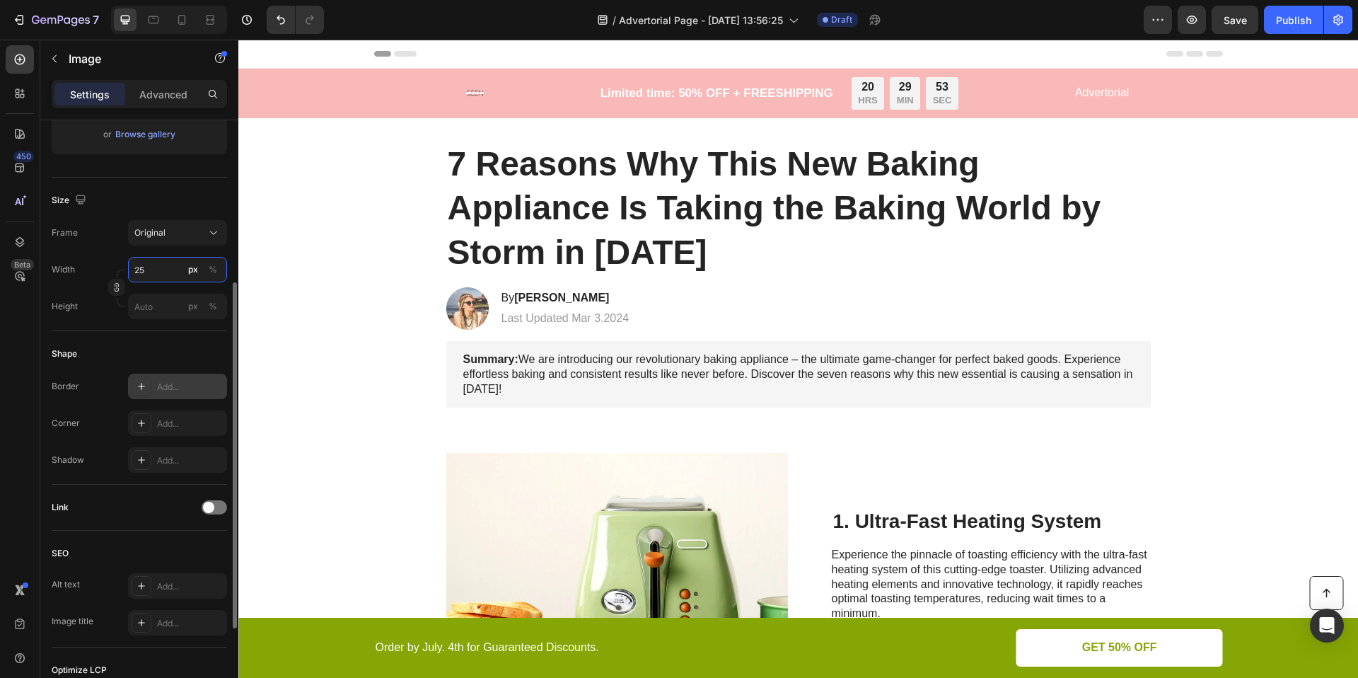
type input "2"
type input "4"
type input "5"
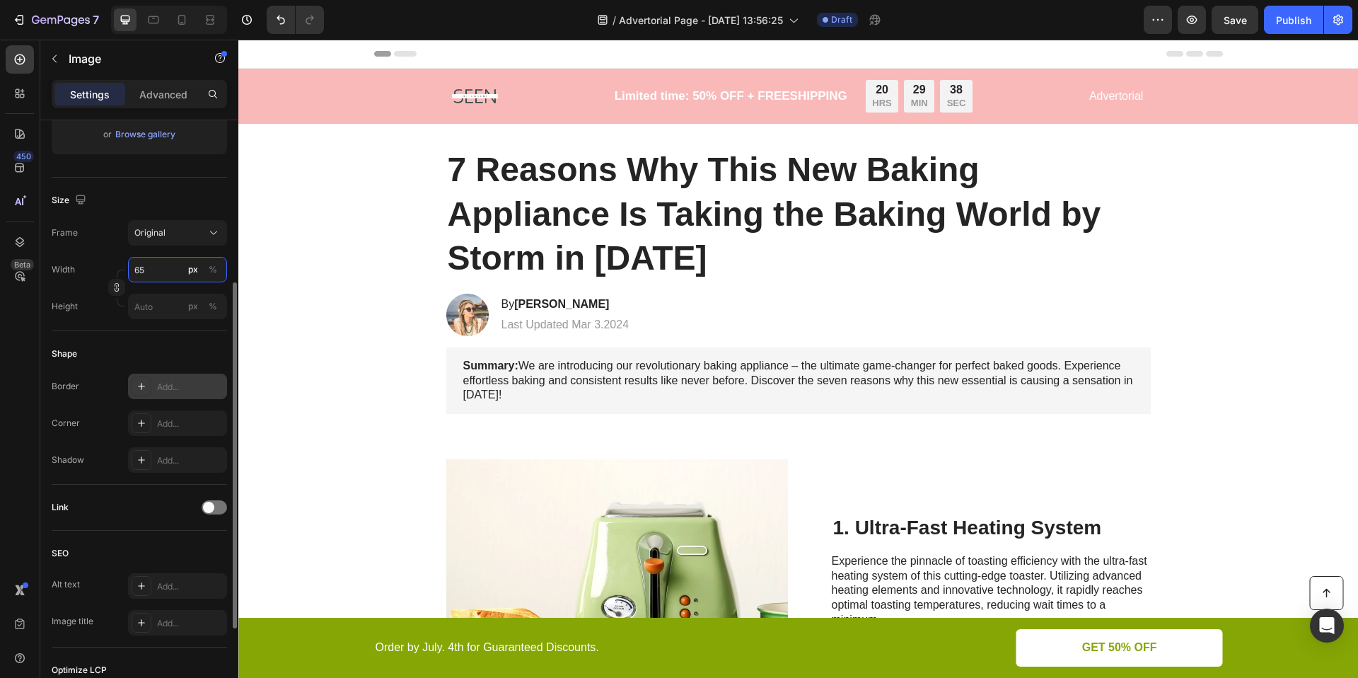
click at [154, 274] on input "65" at bounding box center [177, 269] width 99 height 25
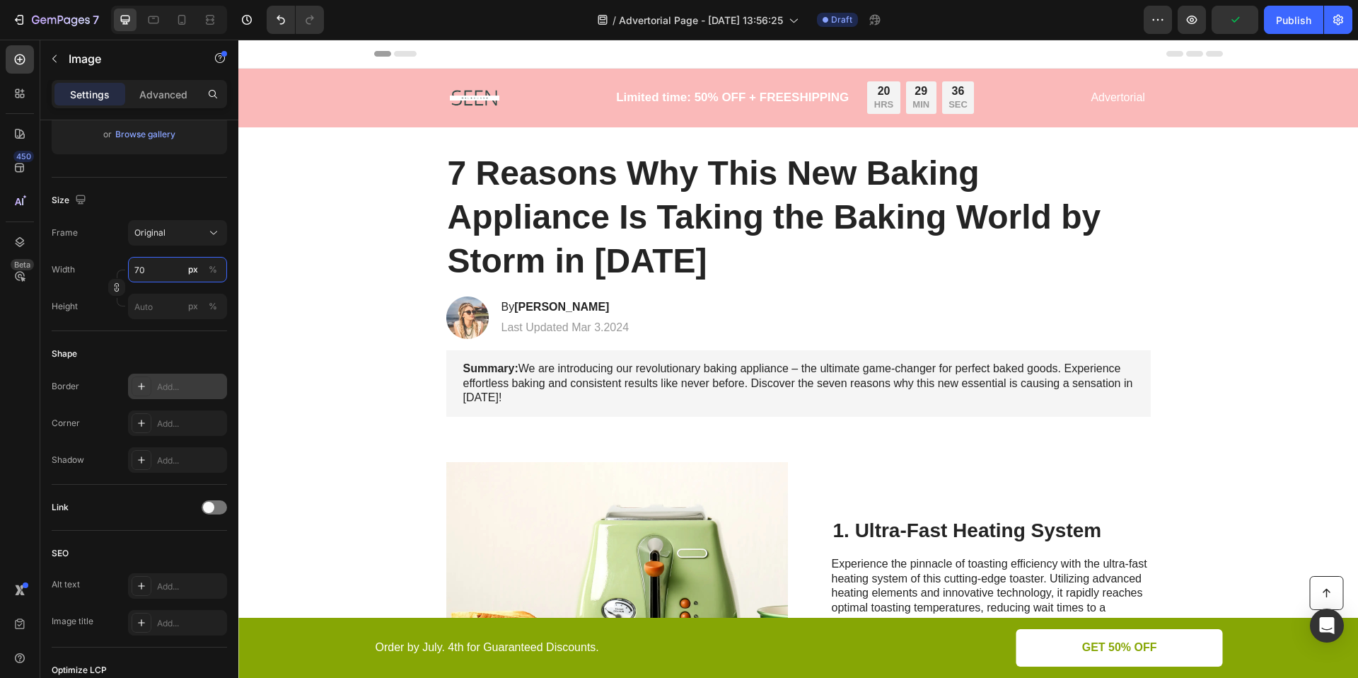
type input "70"
click at [150, 337] on div "Shape Border Add... Corner Add... Shadow Add..." at bounding box center [139, 408] width 175 height 154
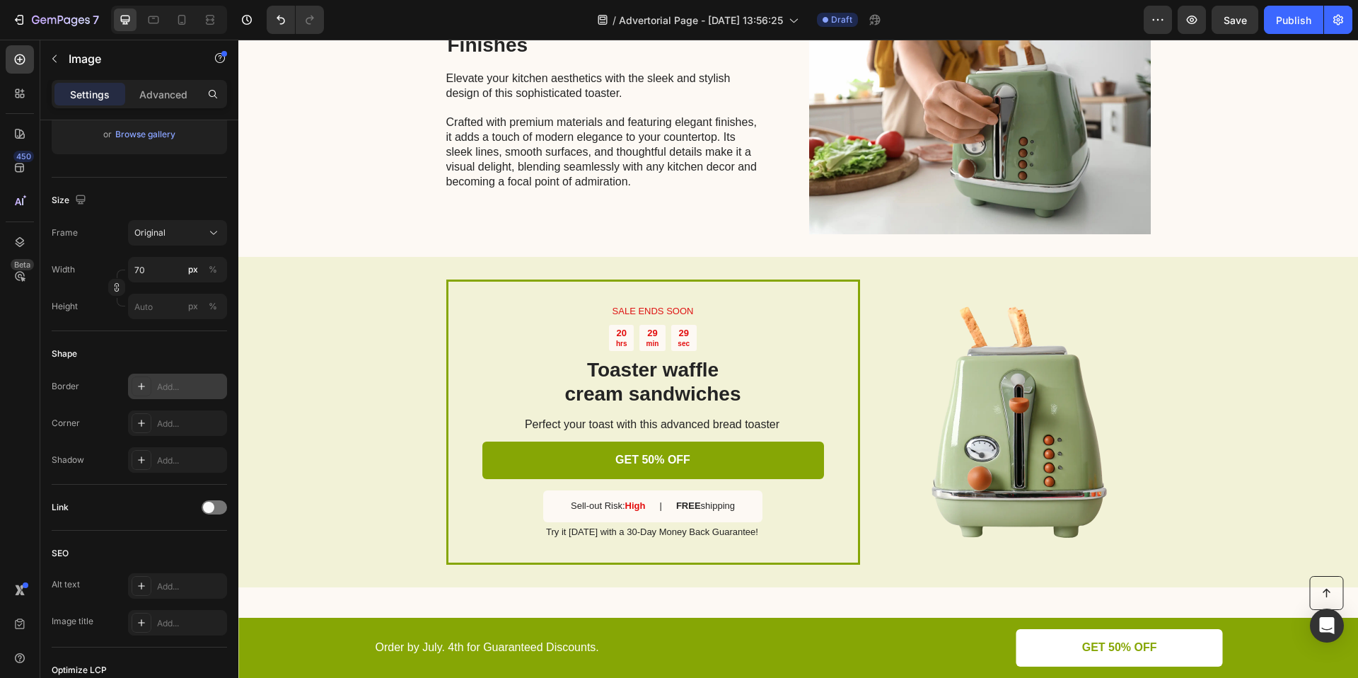
scroll to position [3143, 0]
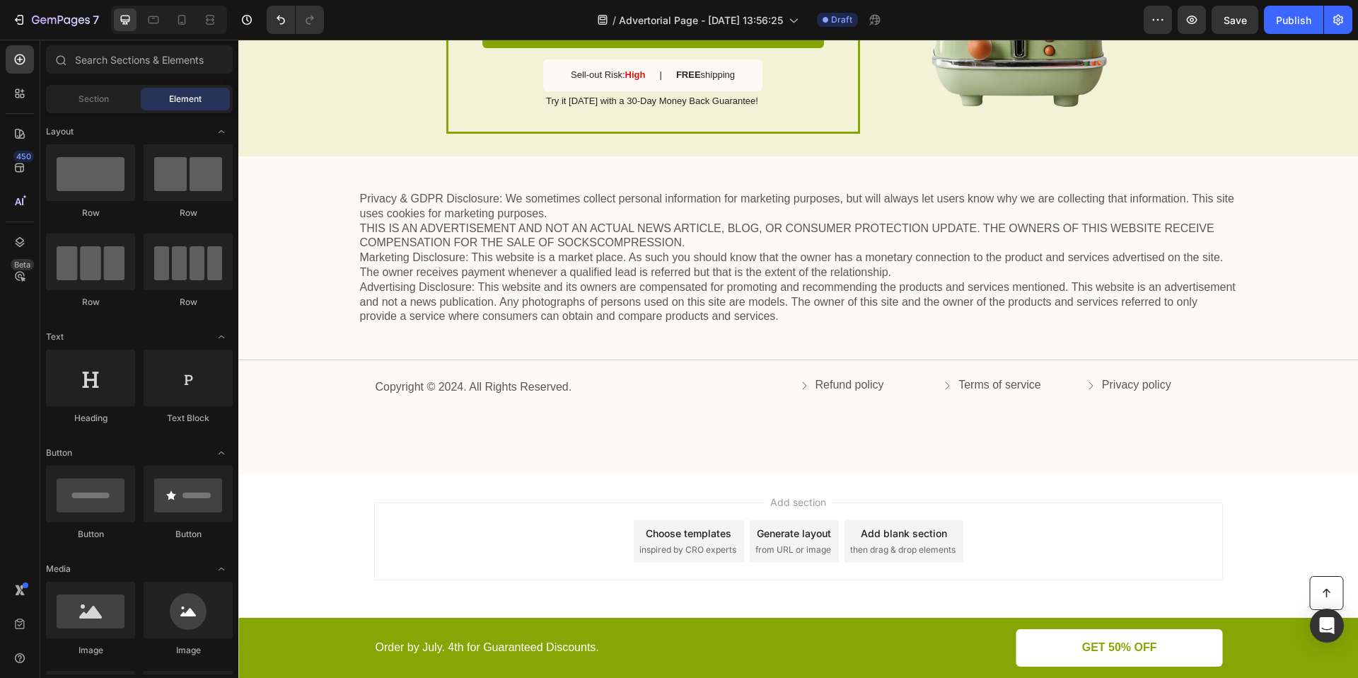
click at [797, 552] on span "from URL or image" at bounding box center [793, 549] width 76 height 13
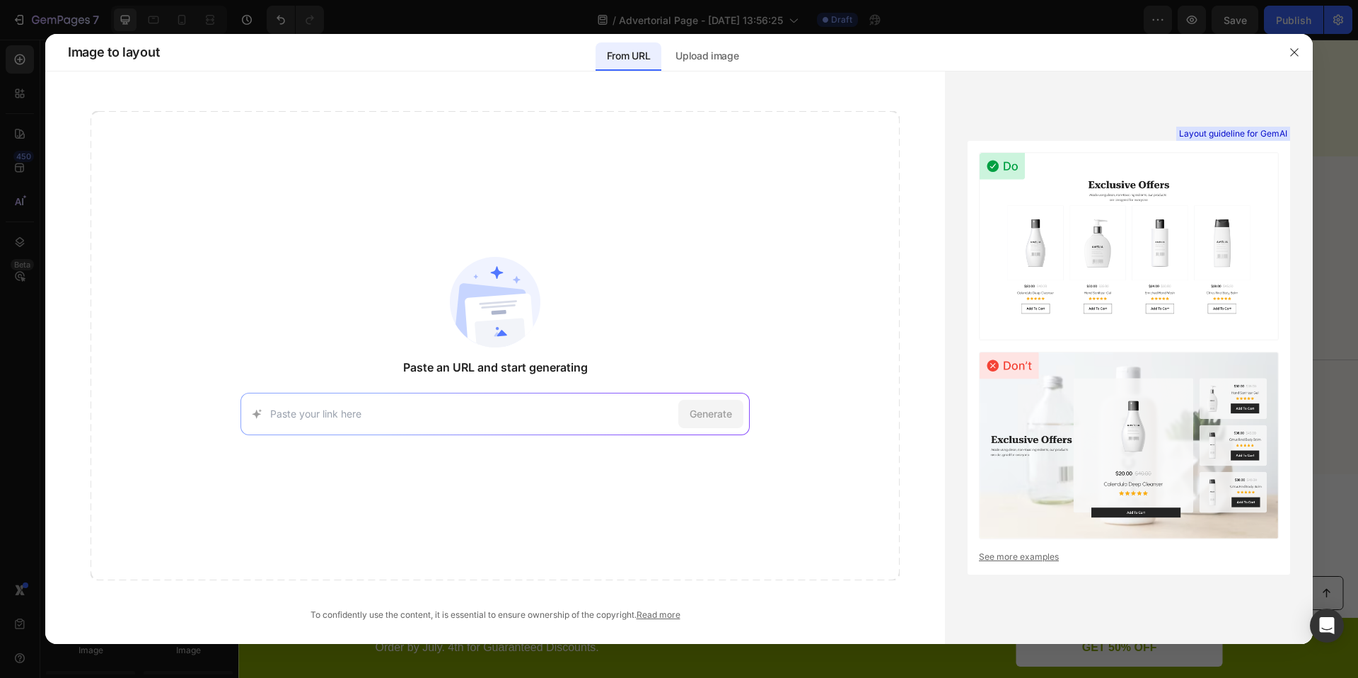
click at [516, 410] on input at bounding box center [471, 413] width 403 height 15
paste input "[URL][DOMAIN_NAME]"
type input "[URL][DOMAIN_NAME]"
click at [719, 412] on span "Generate" at bounding box center [711, 413] width 42 height 15
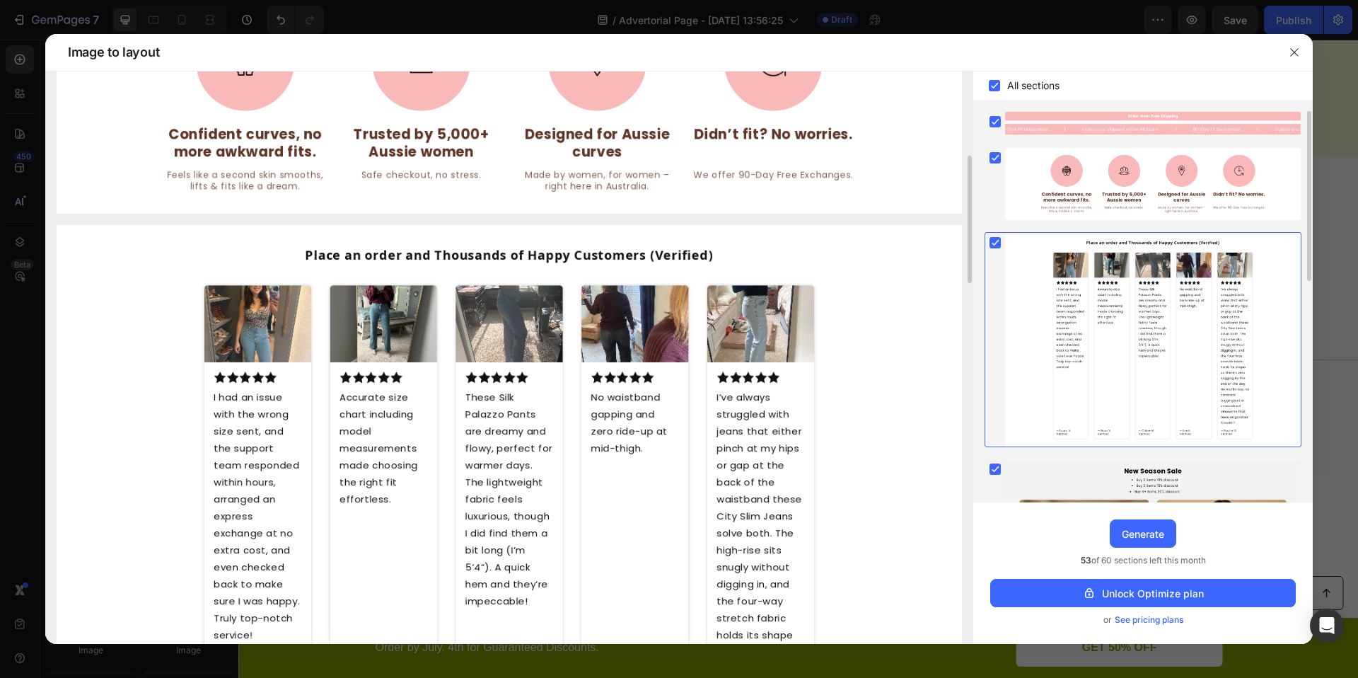
scroll to position [0, 0]
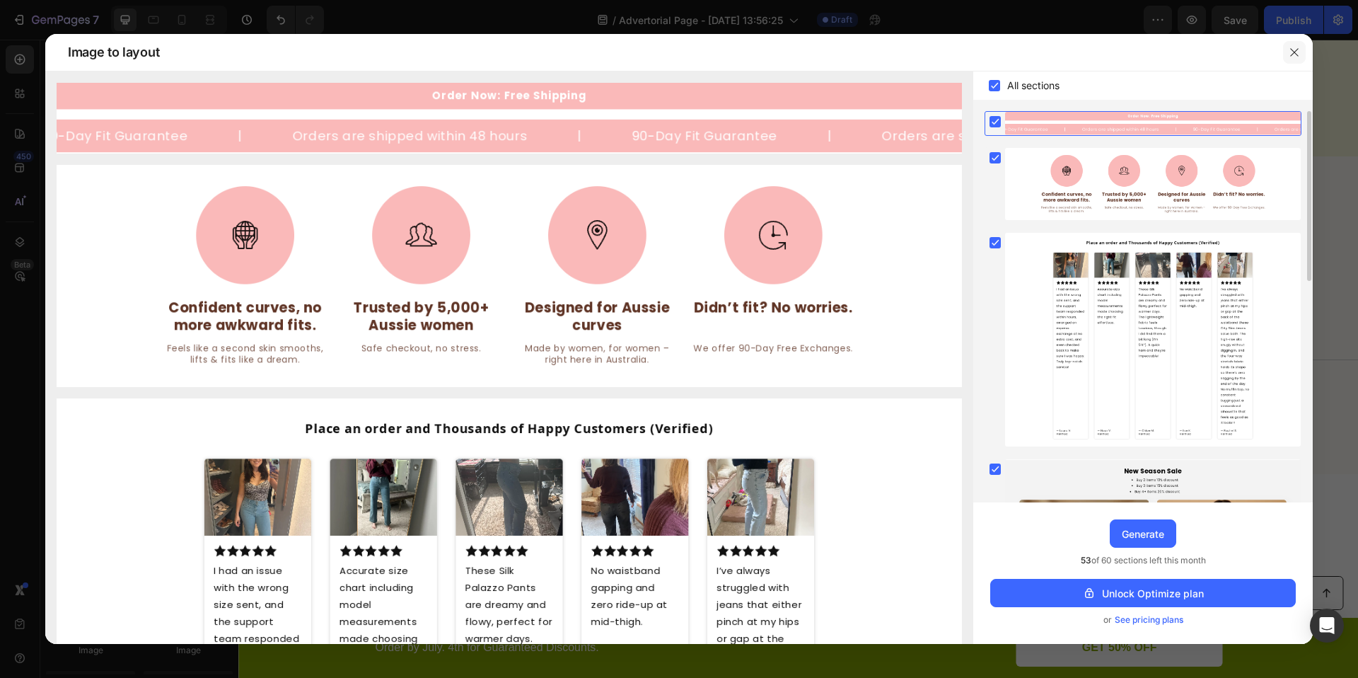
click at [1294, 48] on icon "button" at bounding box center [1294, 52] width 11 height 11
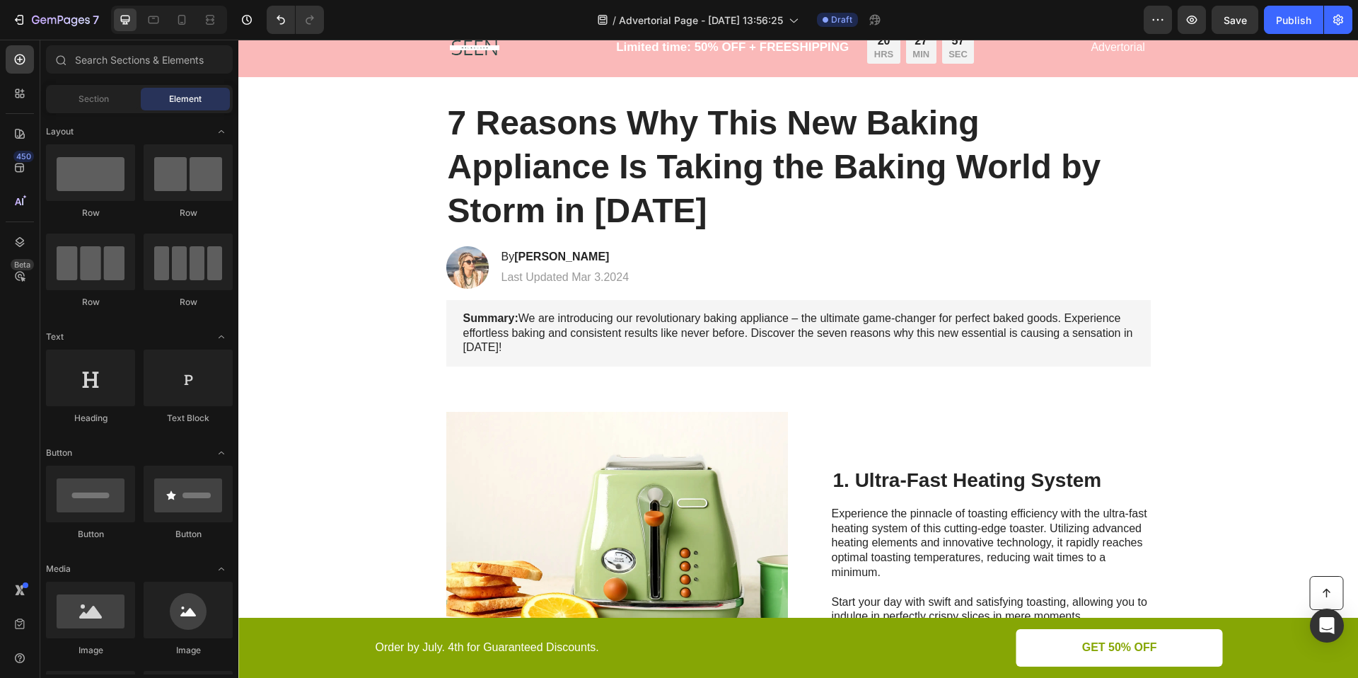
scroll to position [33, 0]
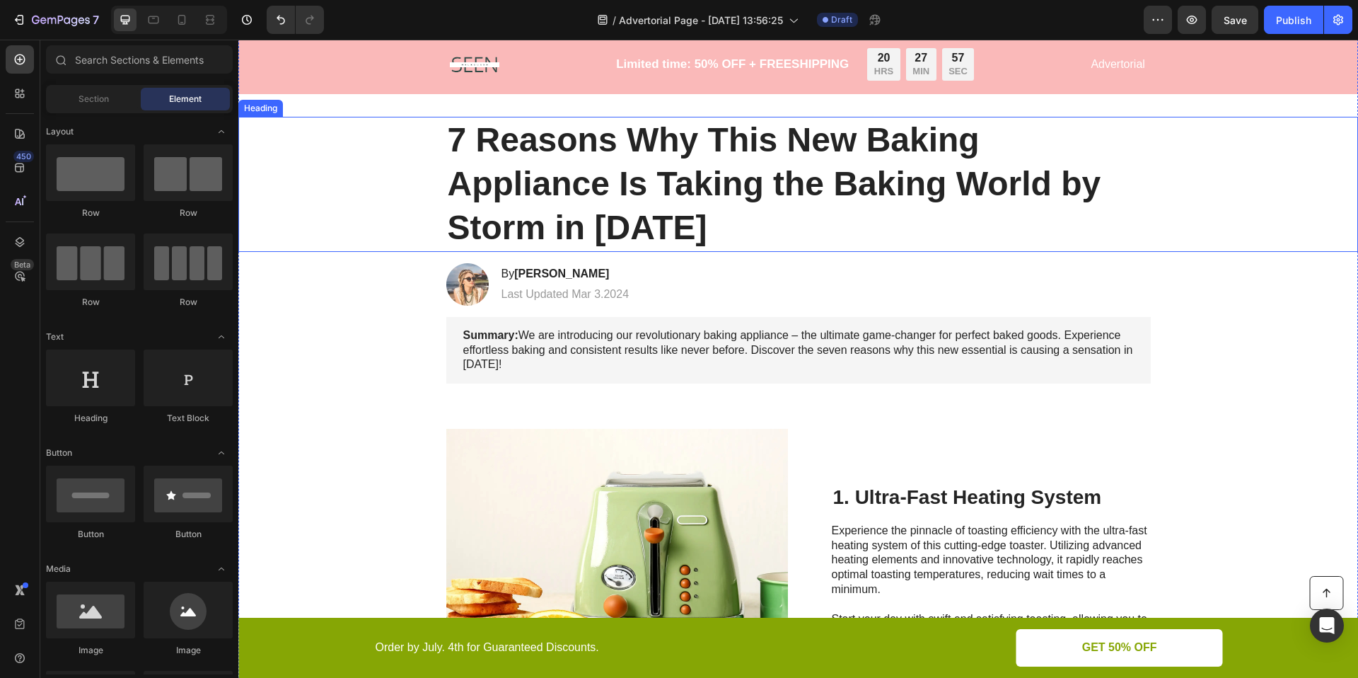
click at [562, 161] on h1 "7 Reasons Why This New Baking Appliance Is Taking the Baking World by Storm in …" at bounding box center [798, 184] width 705 height 135
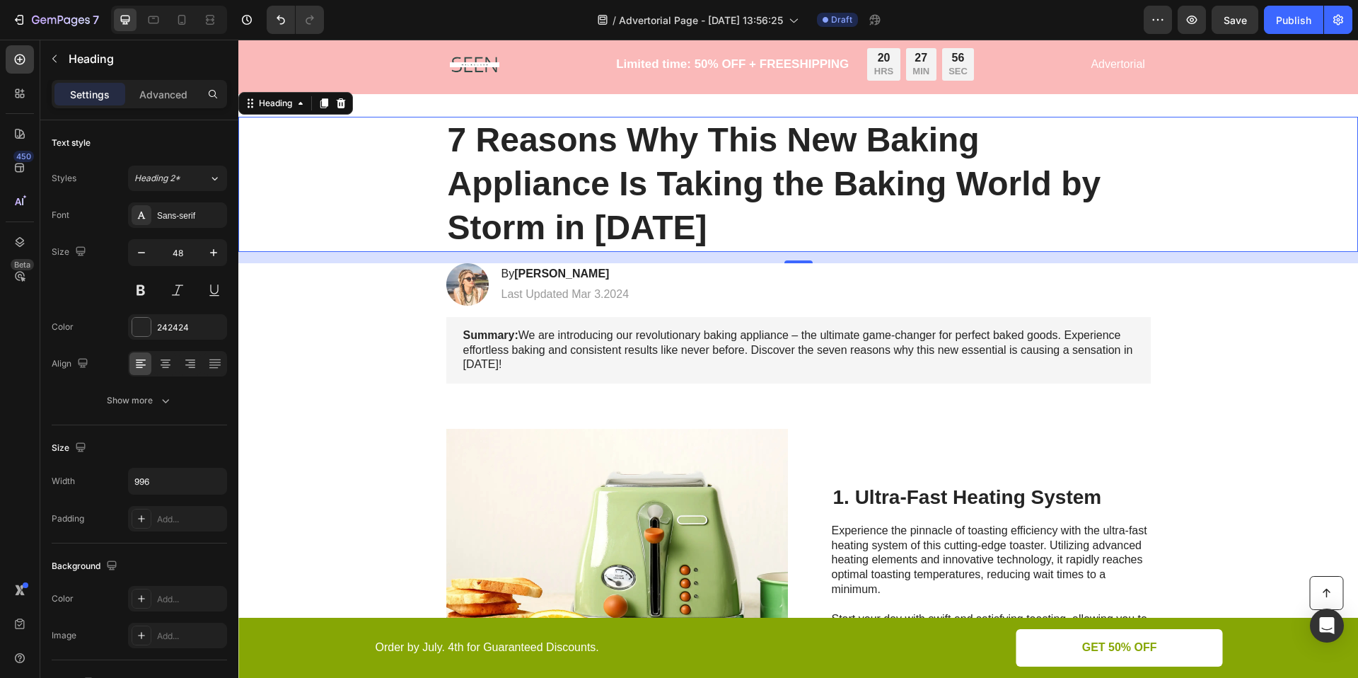
click at [562, 161] on h1 "7 Reasons Why This New Baking Appliance Is Taking the Baking World by Storm in …" at bounding box center [798, 184] width 705 height 135
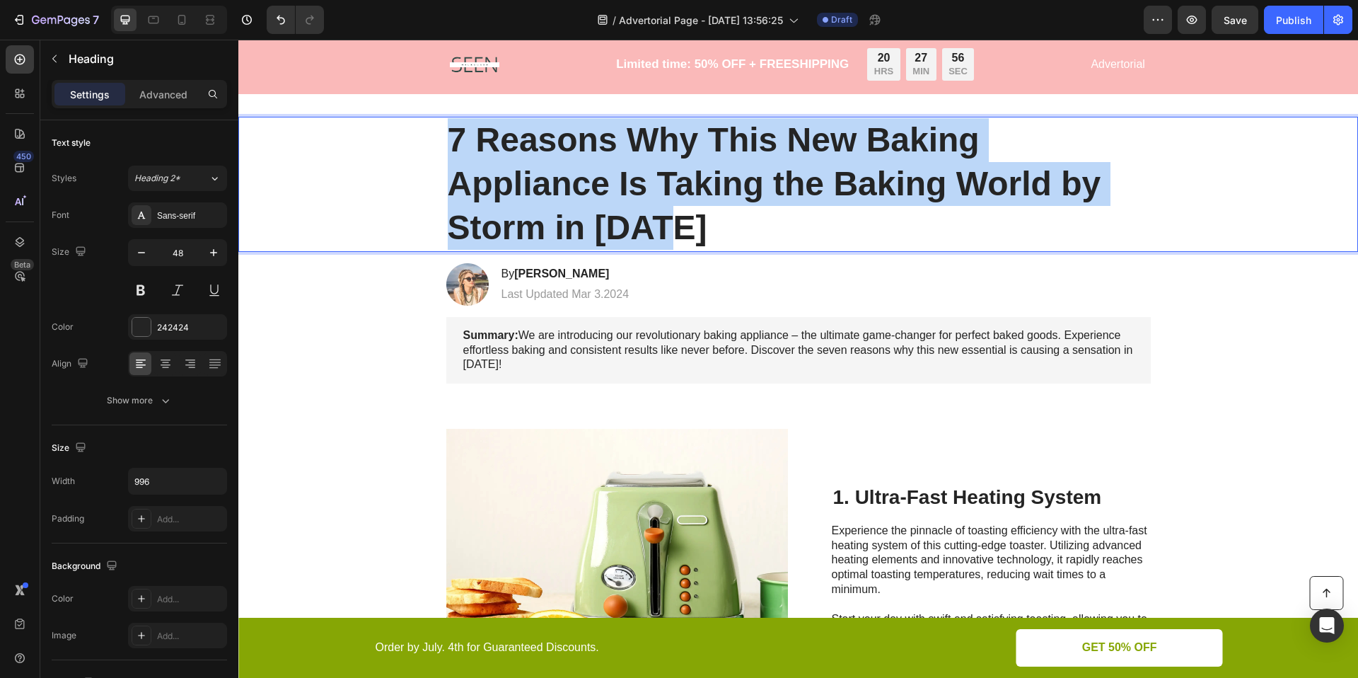
click at [562, 161] on p "7 Reasons Why This New Baking Appliance Is Taking the Baking World by Storm in …" at bounding box center [799, 184] width 702 height 132
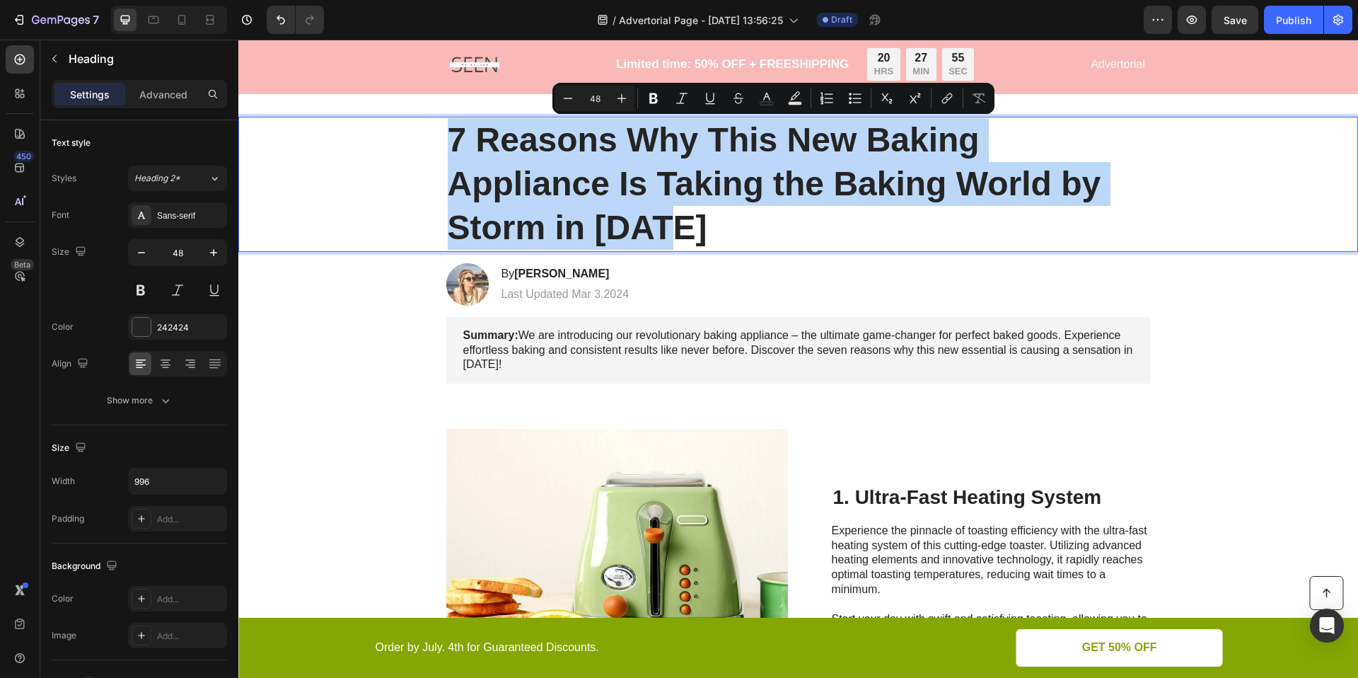
copy p "7 Reasons Why This New Baking Appliance Is Taking the Baking World by Storm in …"
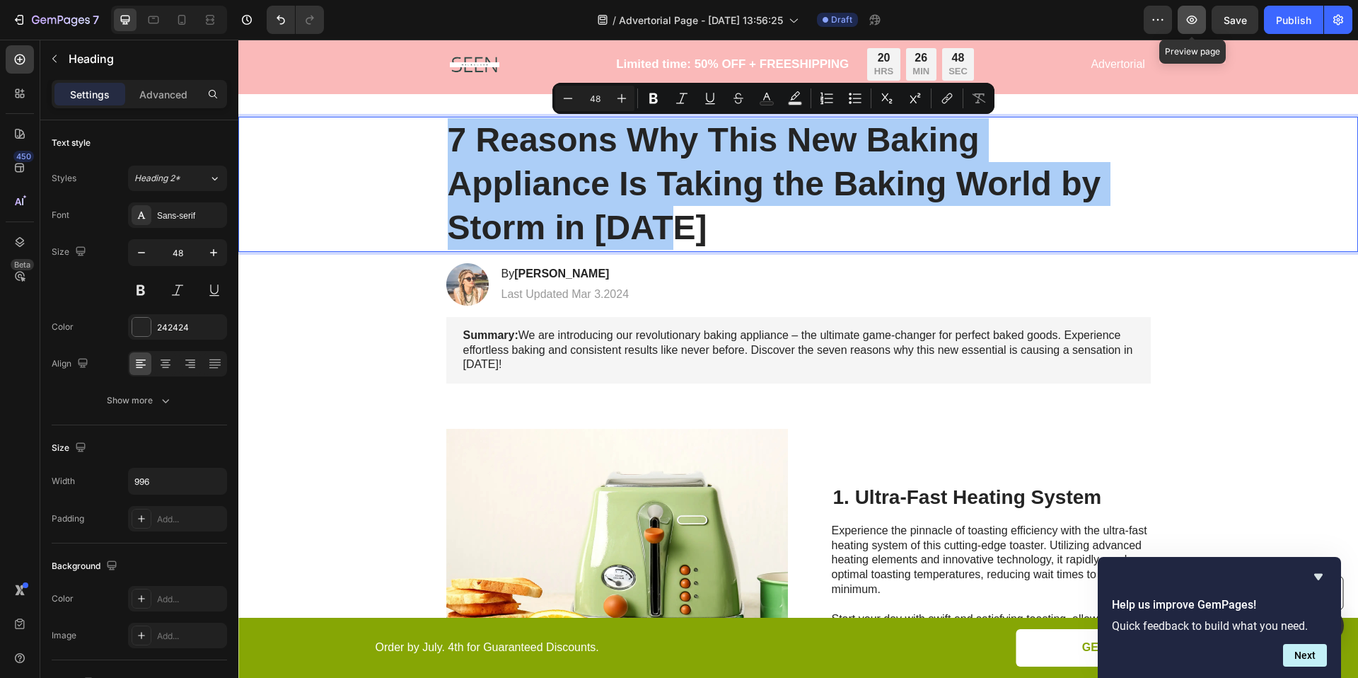
click at [1188, 8] on button "button" at bounding box center [1192, 20] width 28 height 28
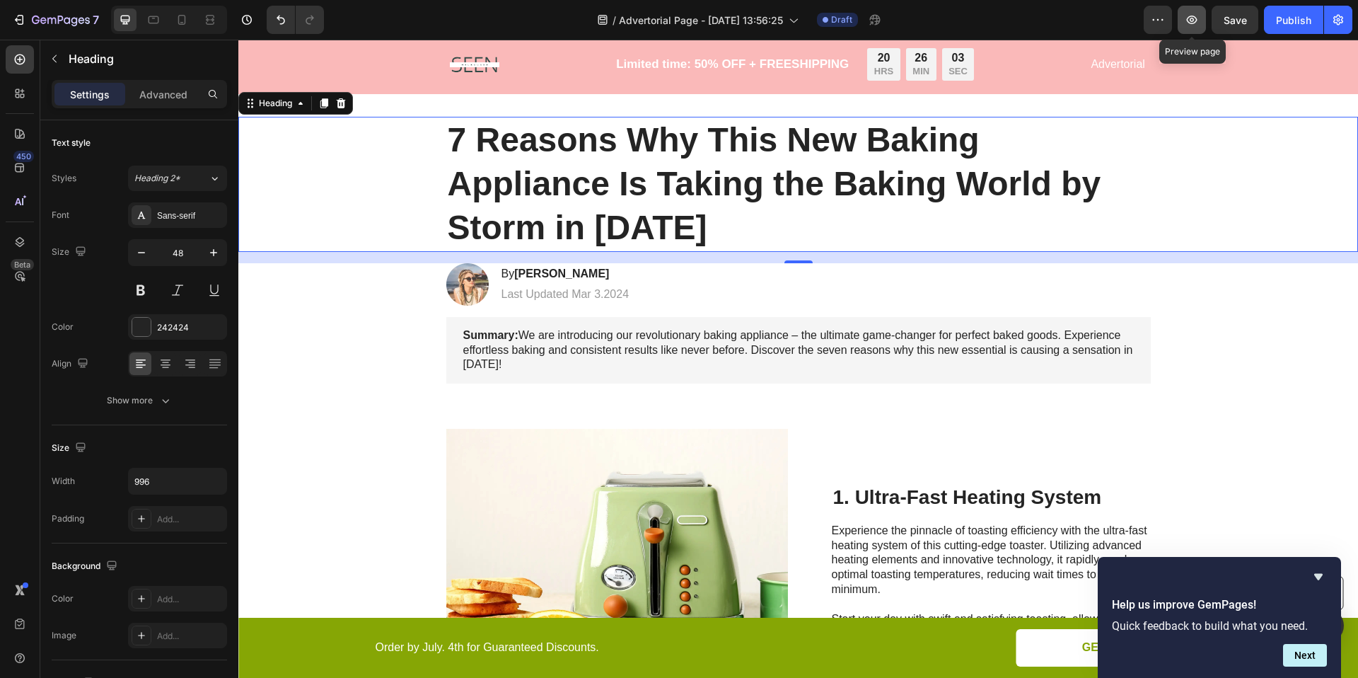
click at [1195, 13] on icon "button" at bounding box center [1192, 20] width 14 height 14
